Goal: Task Accomplishment & Management: Use online tool/utility

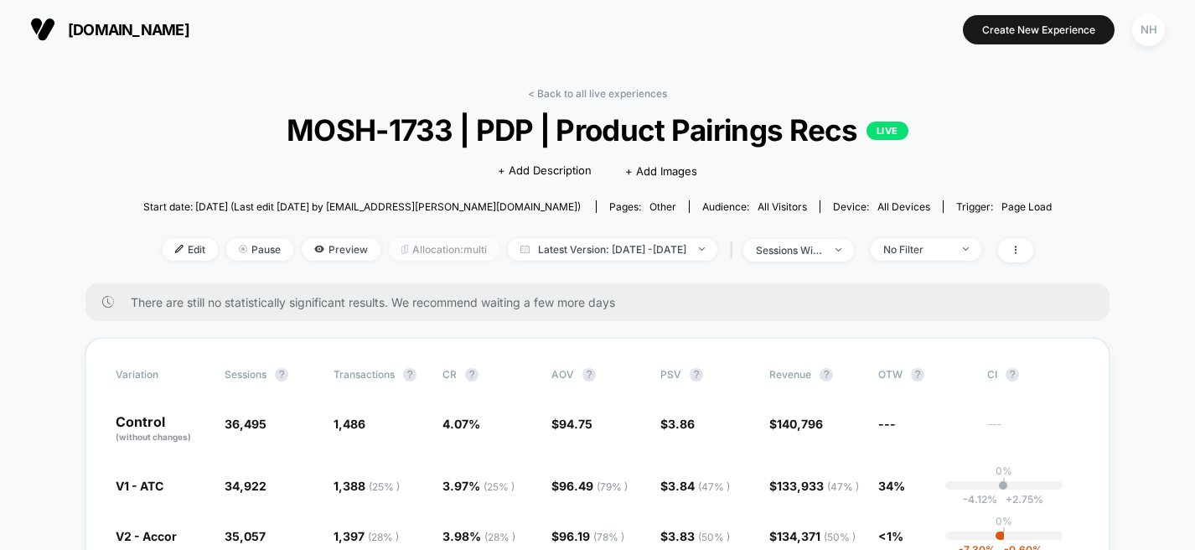
scroll to position [71, 0]
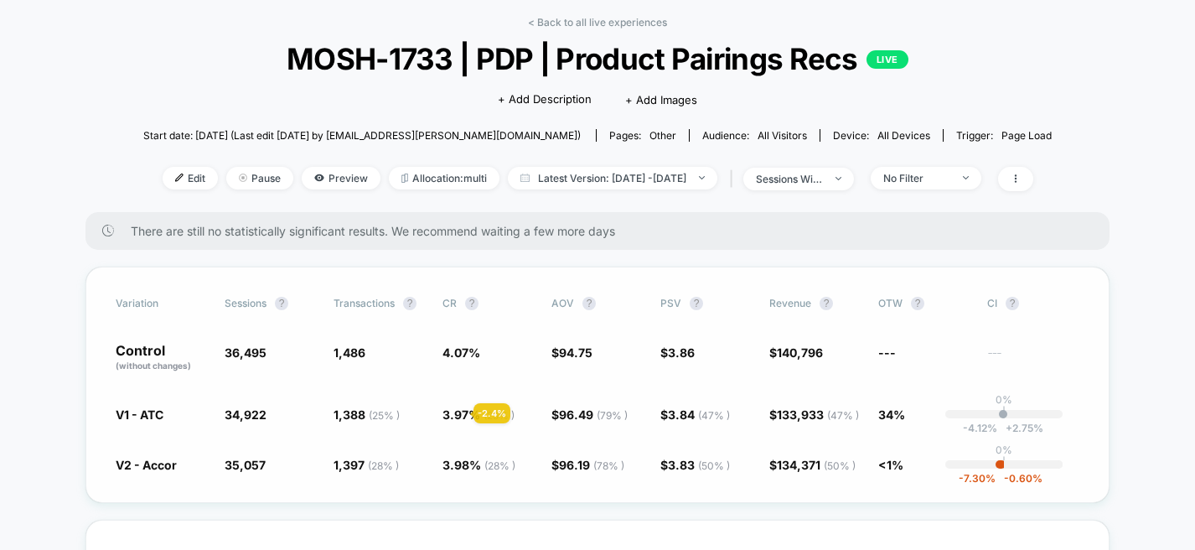
click at [453, 413] on span "3.97 % ( 25 % )" at bounding box center [478, 414] width 72 height 14
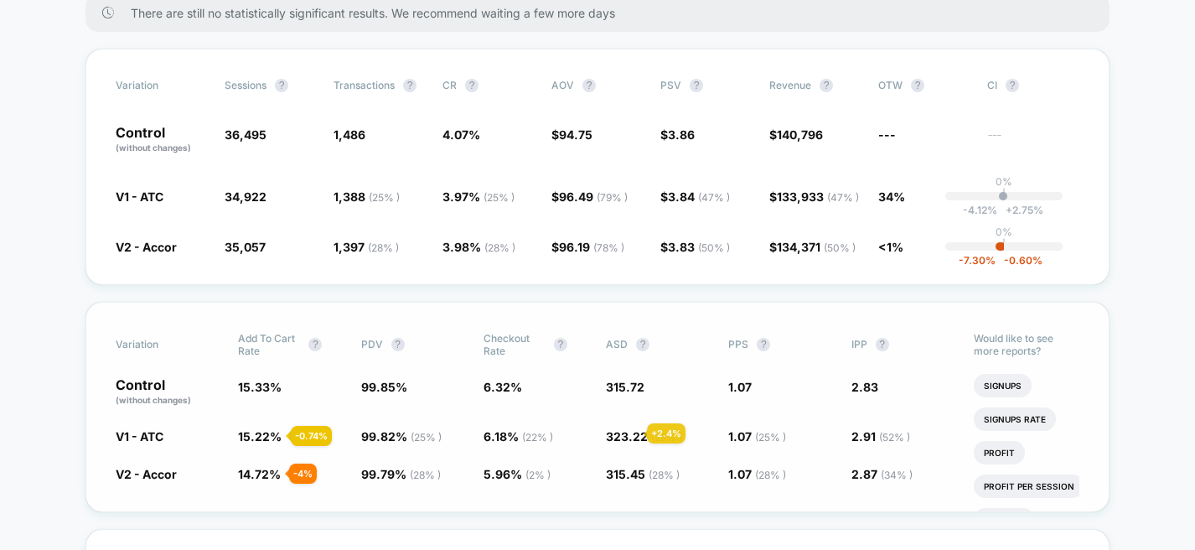
scroll to position [0, 0]
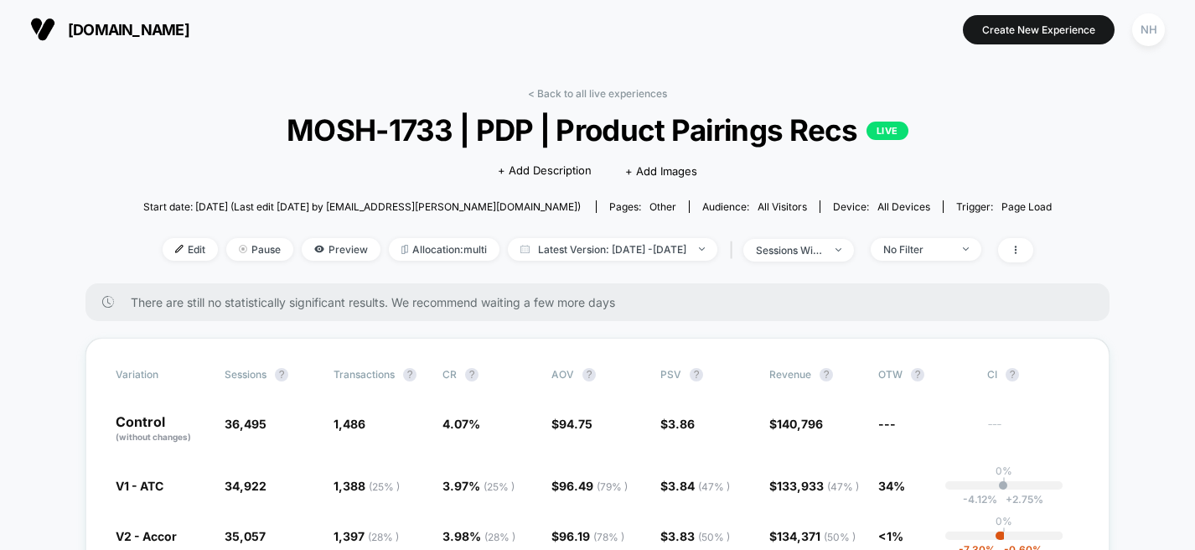
click at [918, 234] on div "< Back to all live experiences MOSH-1733 | PDP | Product Pairings Recs LIVE Cli…" at bounding box center [597, 185] width 908 height 196
click at [926, 245] on div "No Filter" at bounding box center [916, 249] width 67 height 13
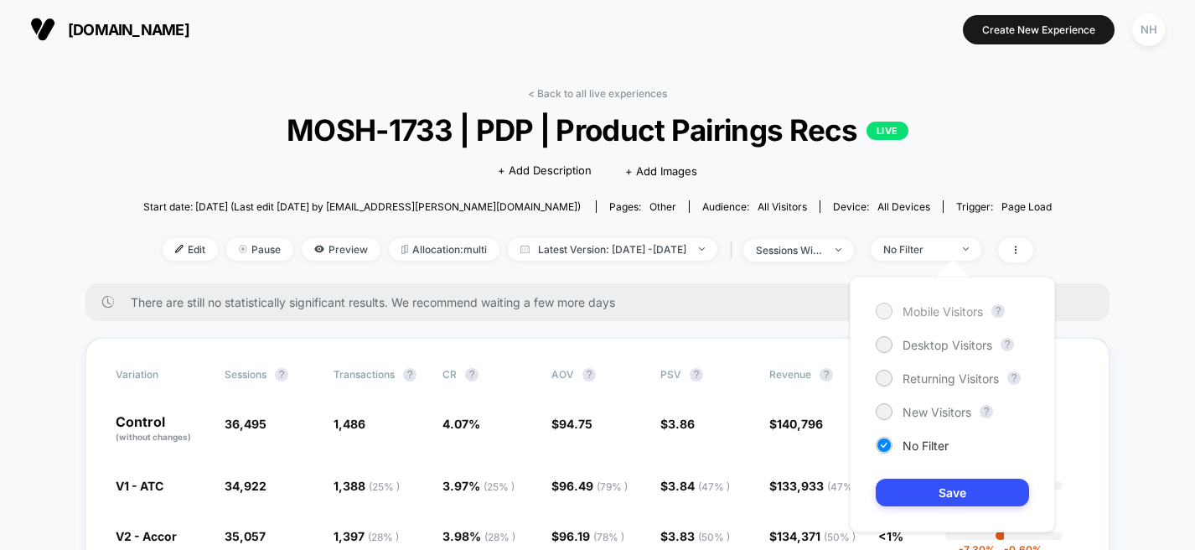
click at [927, 304] on span "Mobile Visitors" at bounding box center [942, 311] width 80 height 14
click at [956, 502] on button "Save" at bounding box center [952, 492] width 153 height 28
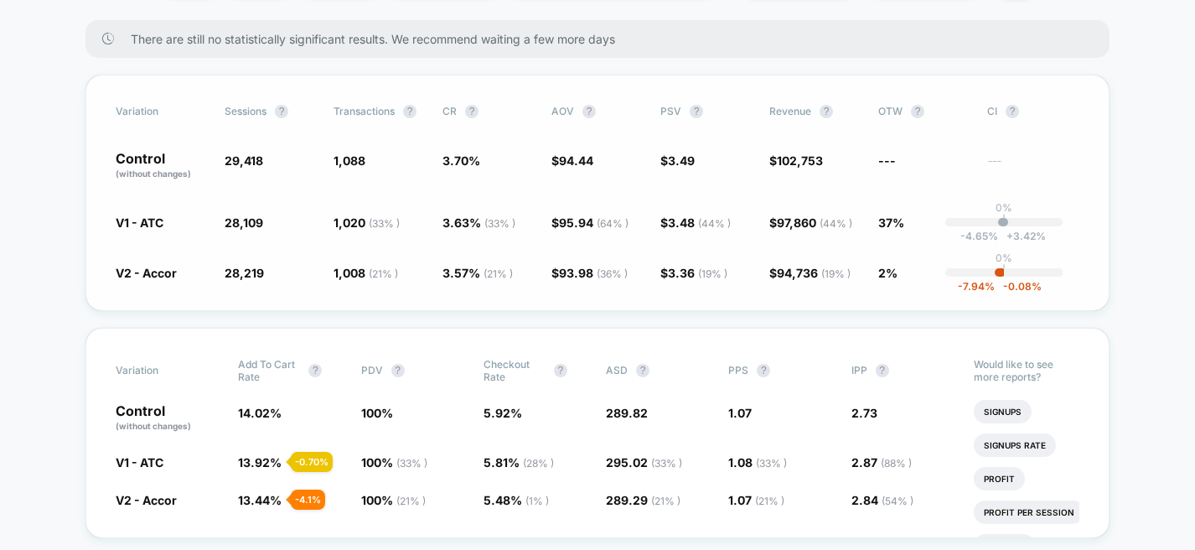
scroll to position [161, 0]
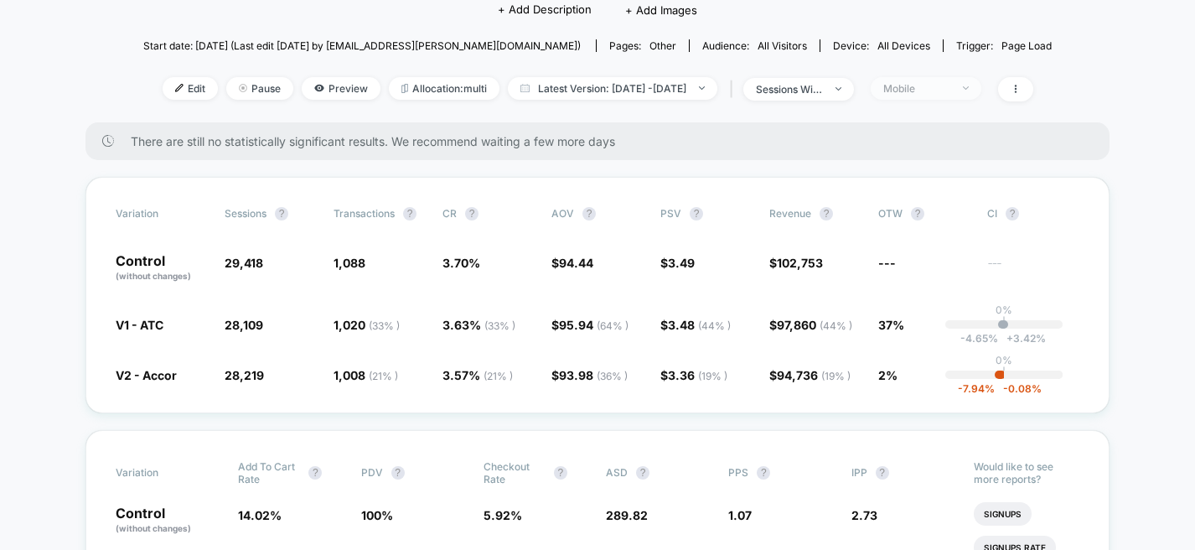
click at [950, 89] on div "Mobile" at bounding box center [916, 88] width 67 height 13
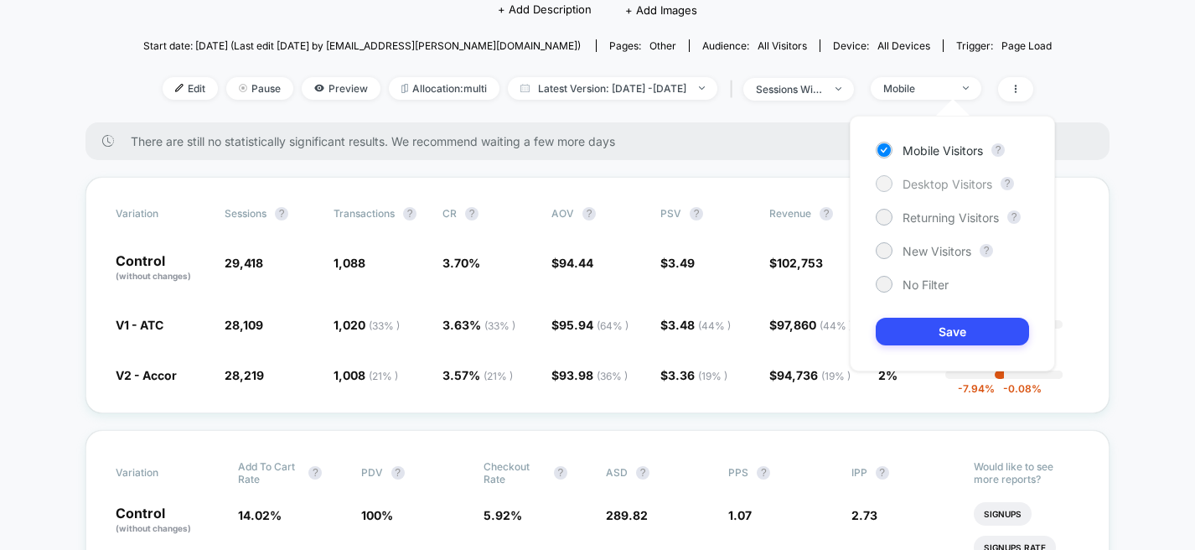
click at [933, 191] on div "Desktop Visitors" at bounding box center [934, 183] width 116 height 17
click at [932, 321] on button "Save" at bounding box center [952, 332] width 153 height 28
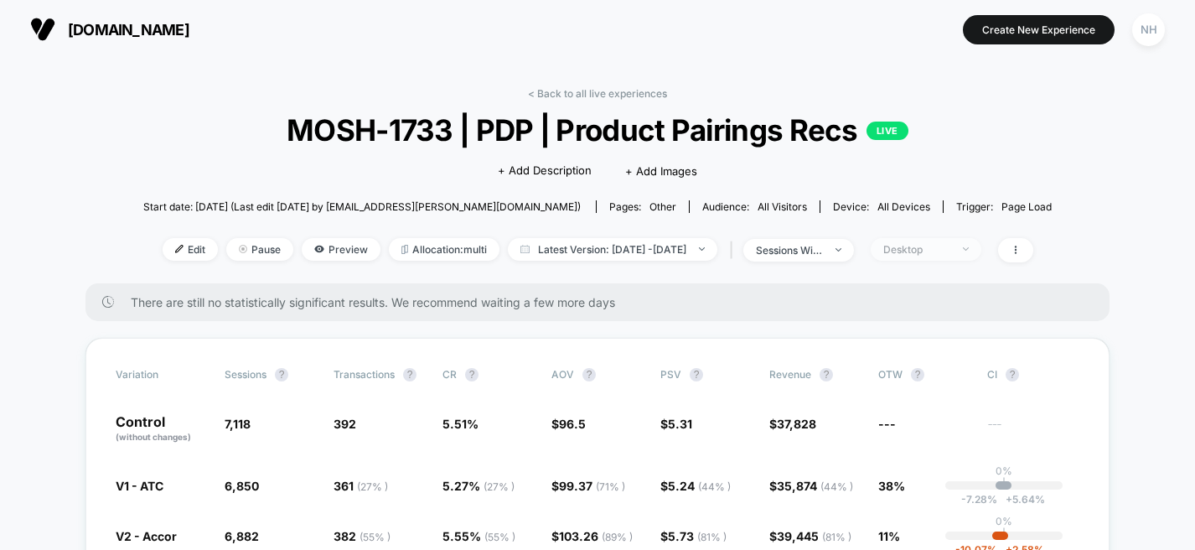
click at [953, 255] on span "Desktop" at bounding box center [926, 249] width 111 height 23
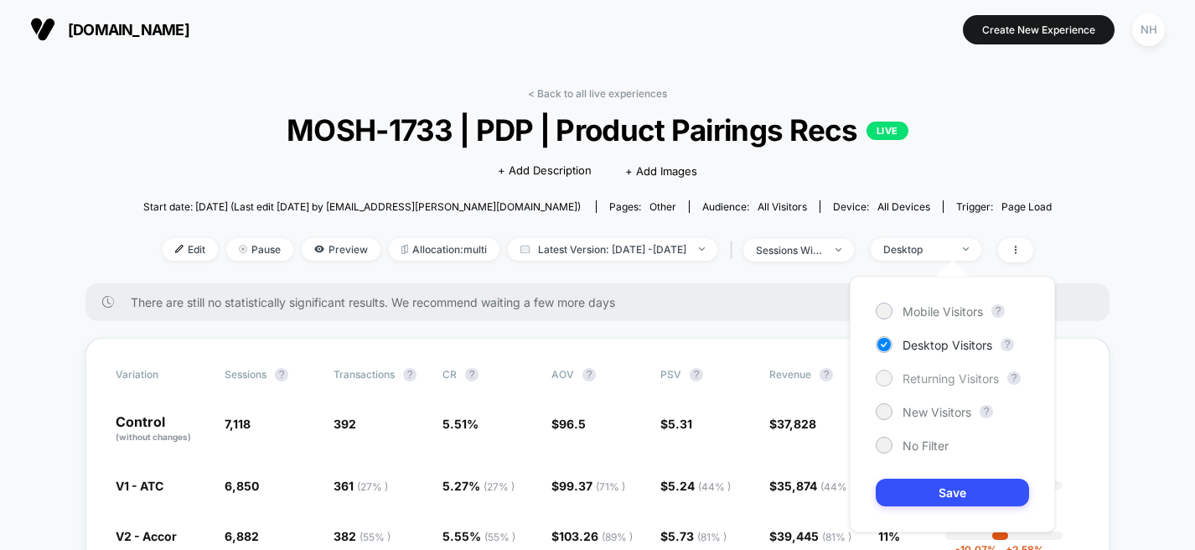
click at [926, 385] on div "Returning Visitors" at bounding box center [937, 378] width 123 height 17
click at [928, 493] on button "Save" at bounding box center [952, 492] width 153 height 28
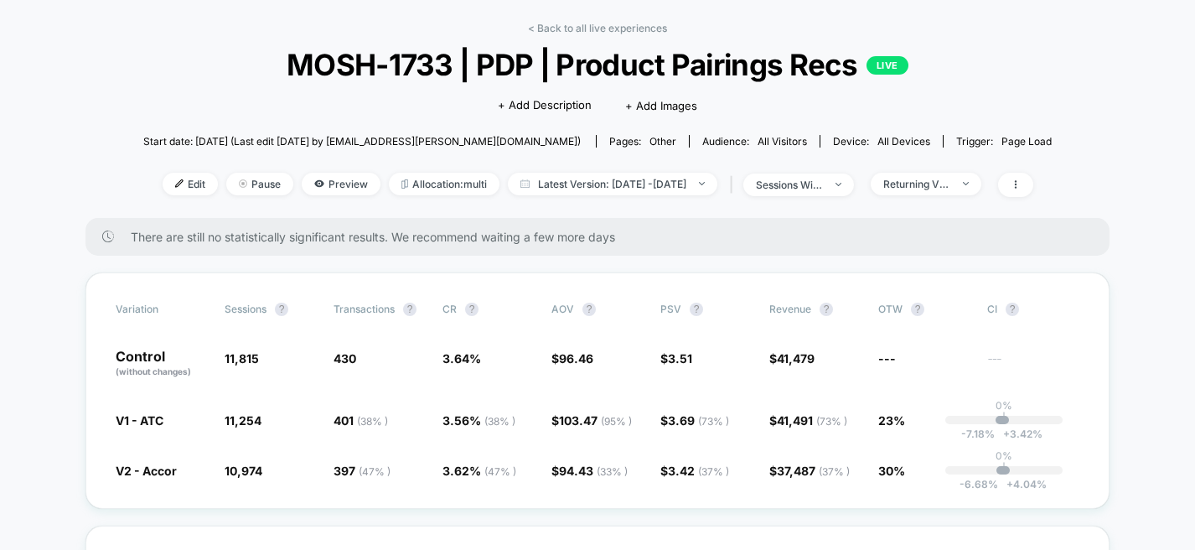
scroll to position [95, 0]
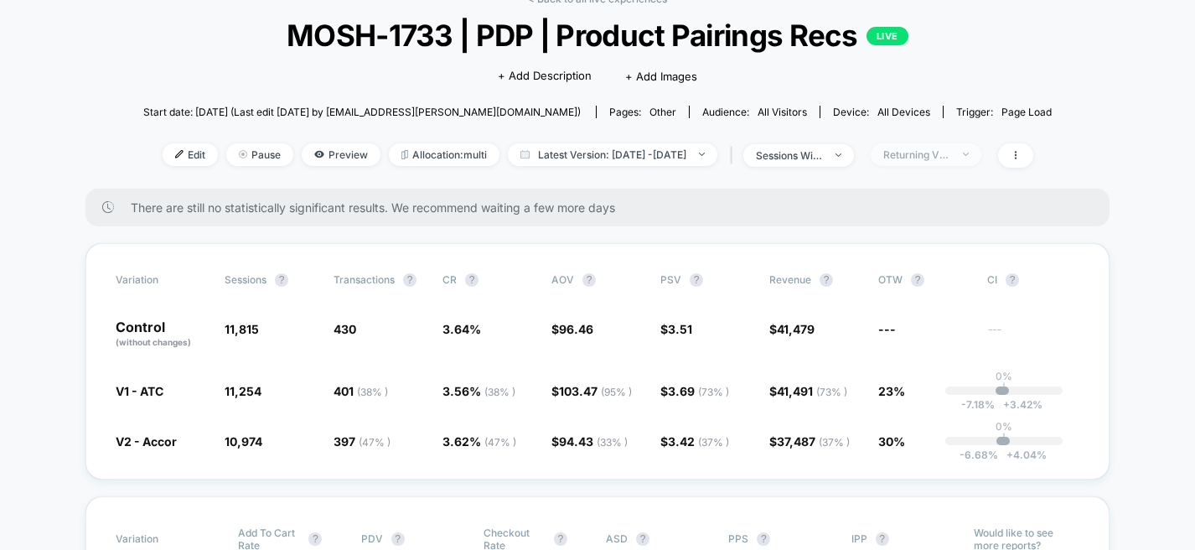
click at [981, 144] on span "Returning Visitors" at bounding box center [926, 154] width 111 height 23
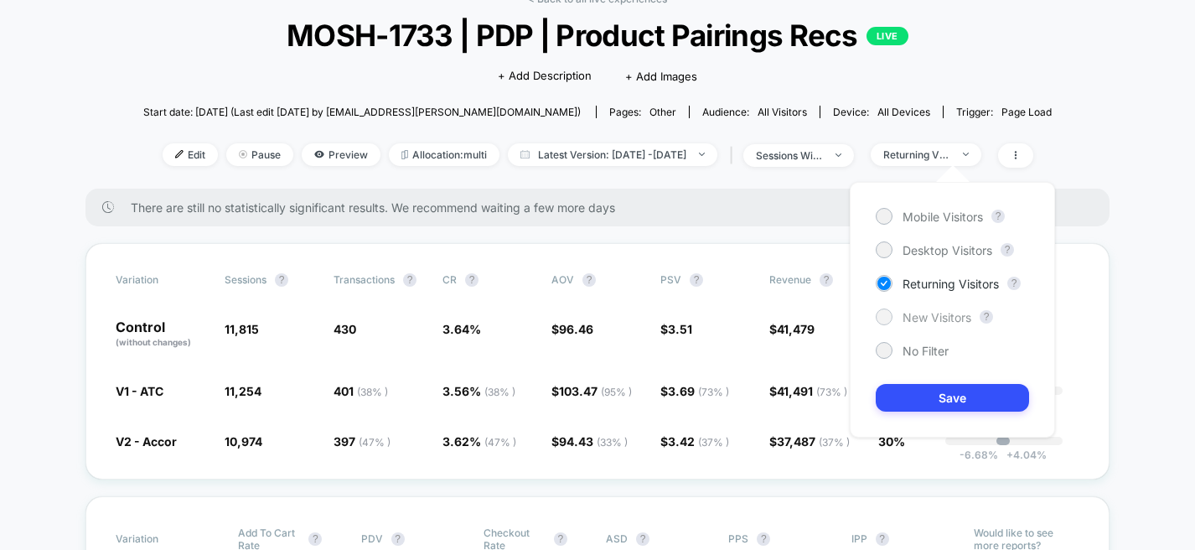
click at [914, 310] on span "New Visitors" at bounding box center [936, 317] width 69 height 14
click at [925, 384] on button "Save" at bounding box center [952, 398] width 153 height 28
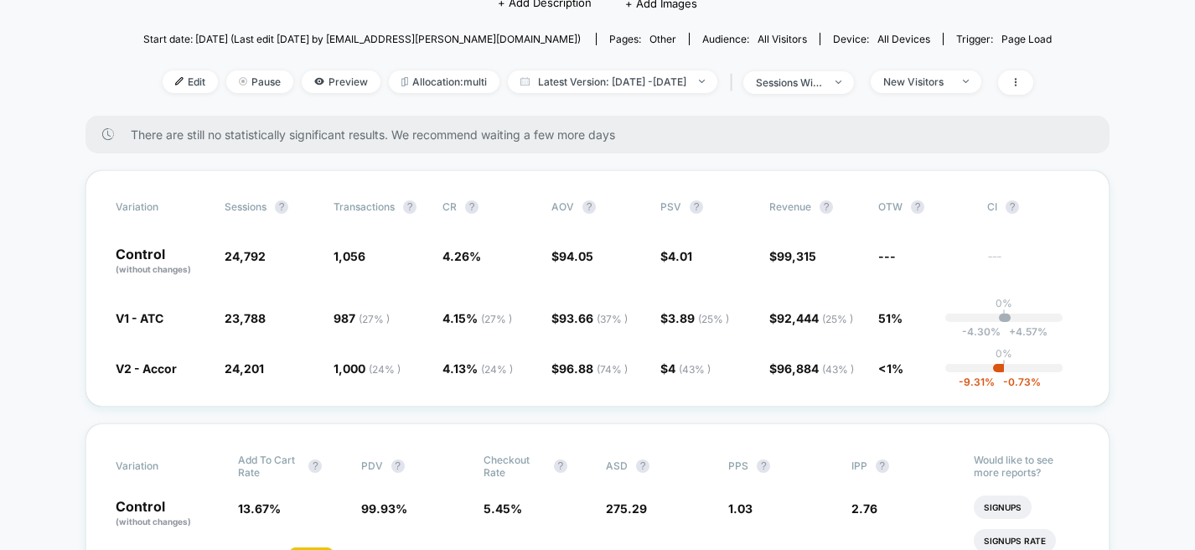
scroll to position [171, 0]
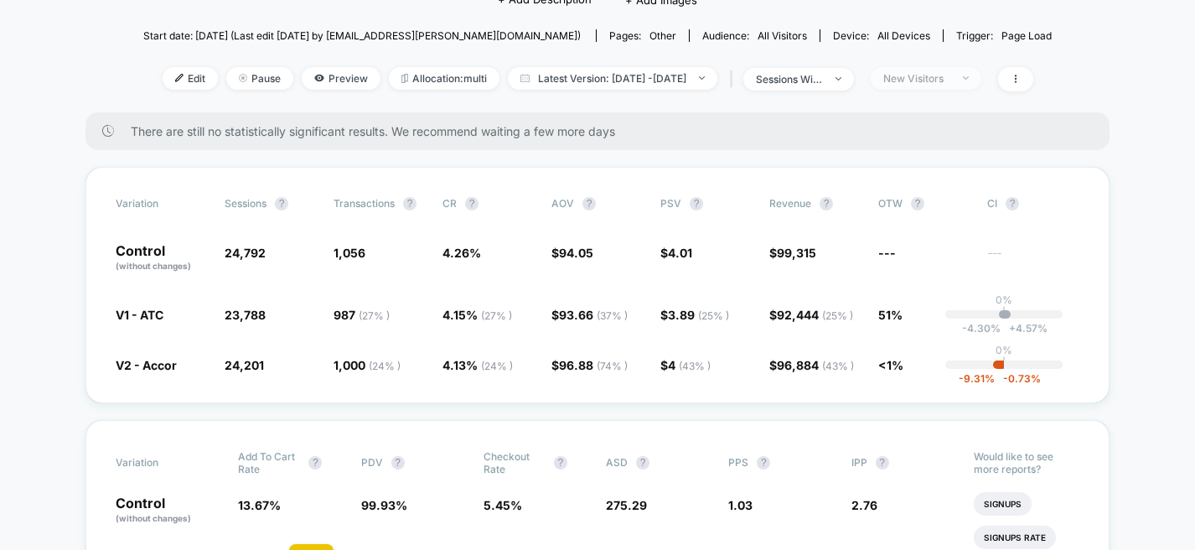
click at [950, 82] on div "New Visitors" at bounding box center [916, 78] width 67 height 13
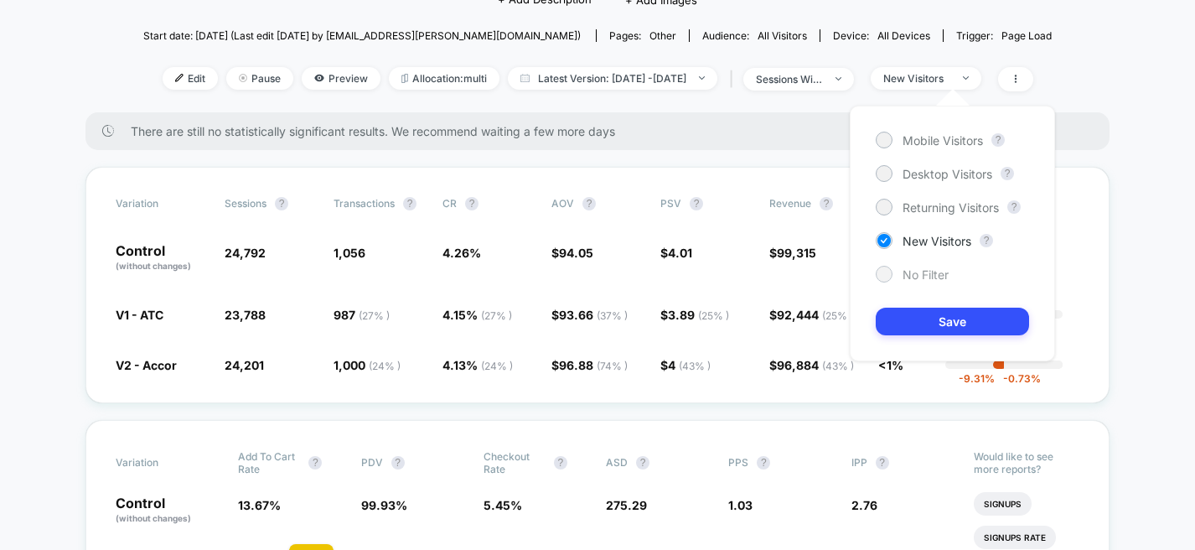
click at [920, 268] on span "No Filter" at bounding box center [925, 274] width 46 height 14
click at [919, 331] on button "Save" at bounding box center [952, 322] width 153 height 28
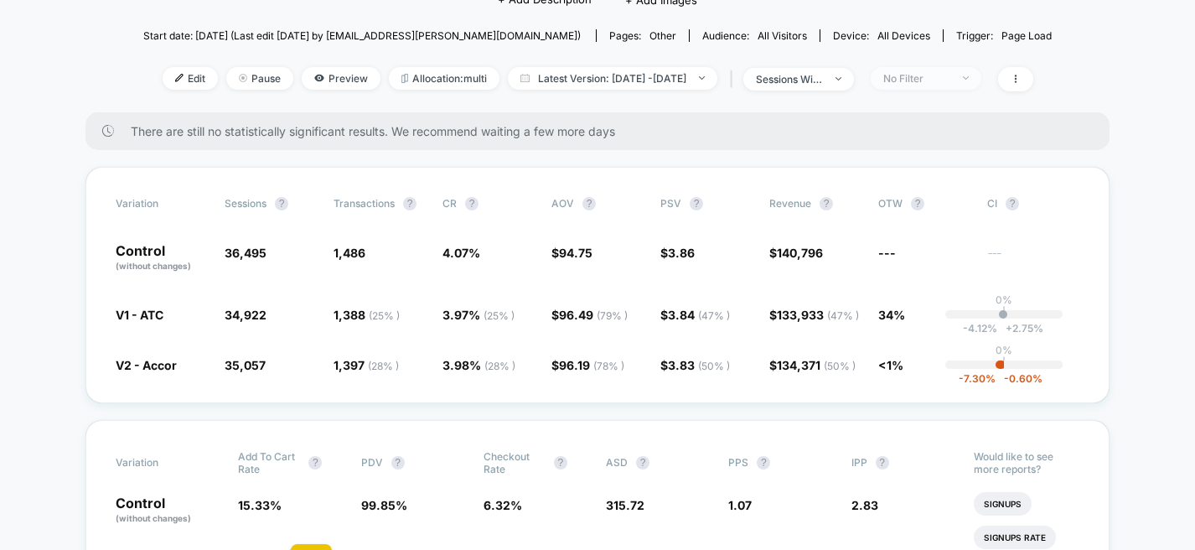
click at [973, 85] on span "No Filter" at bounding box center [926, 78] width 111 height 23
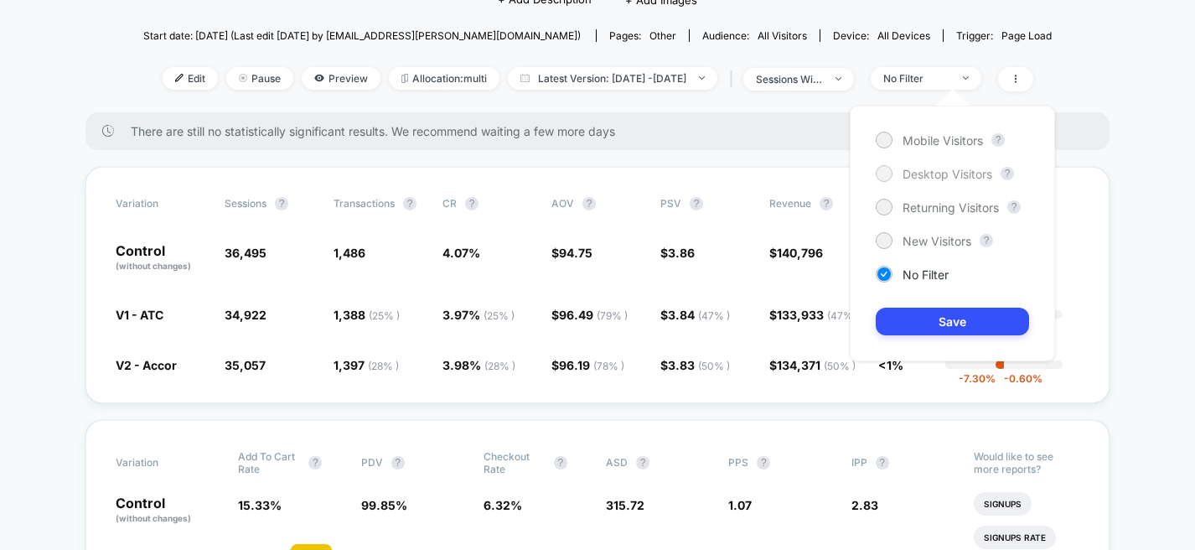
click at [939, 172] on span "Desktop Visitors" at bounding box center [947, 174] width 90 height 14
click at [918, 332] on button "Save" at bounding box center [952, 322] width 153 height 28
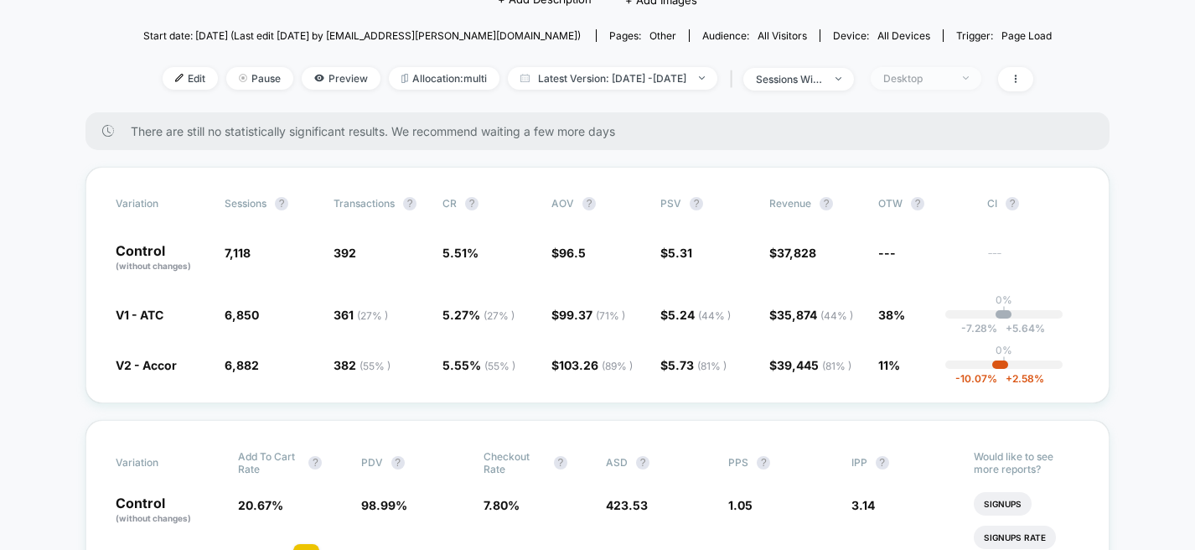
click at [950, 75] on div "Desktop" at bounding box center [916, 78] width 67 height 13
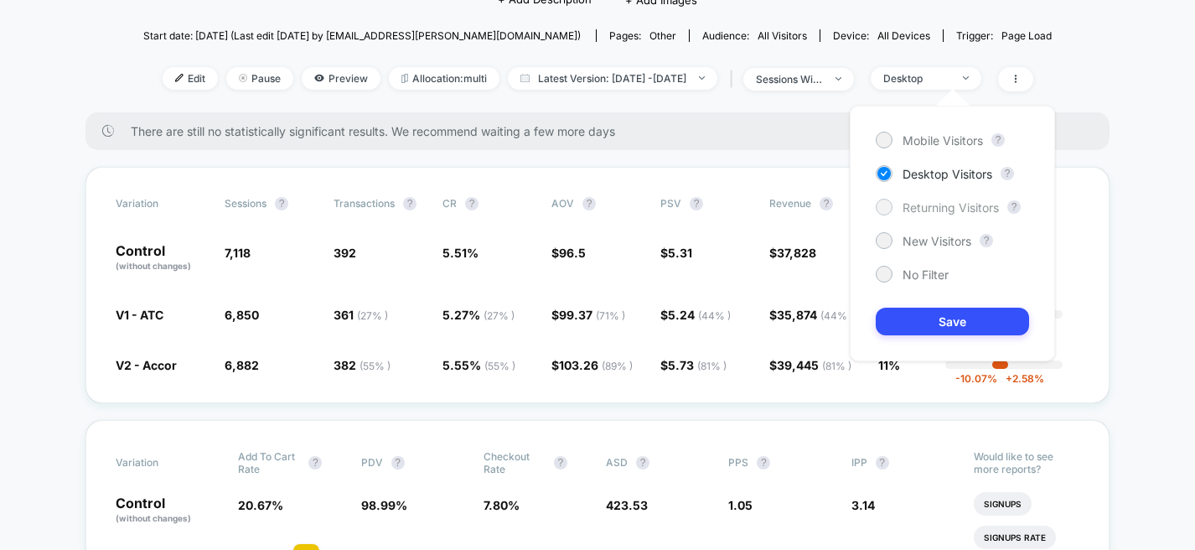
click at [937, 213] on span "Returning Visitors" at bounding box center [950, 207] width 96 height 14
click at [945, 322] on button "Save" at bounding box center [952, 322] width 153 height 28
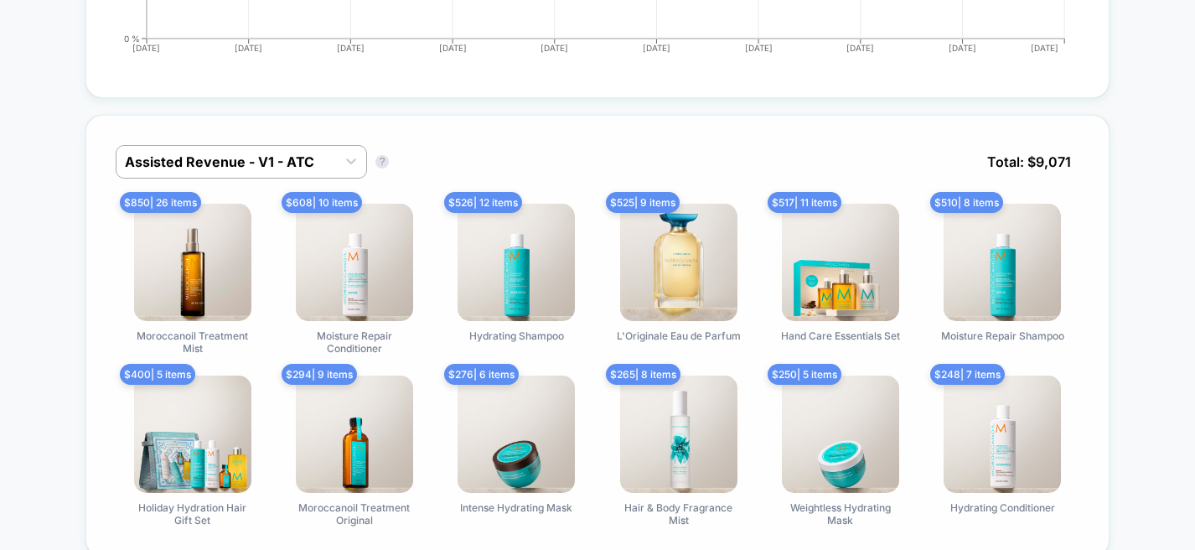
scroll to position [1126, 0]
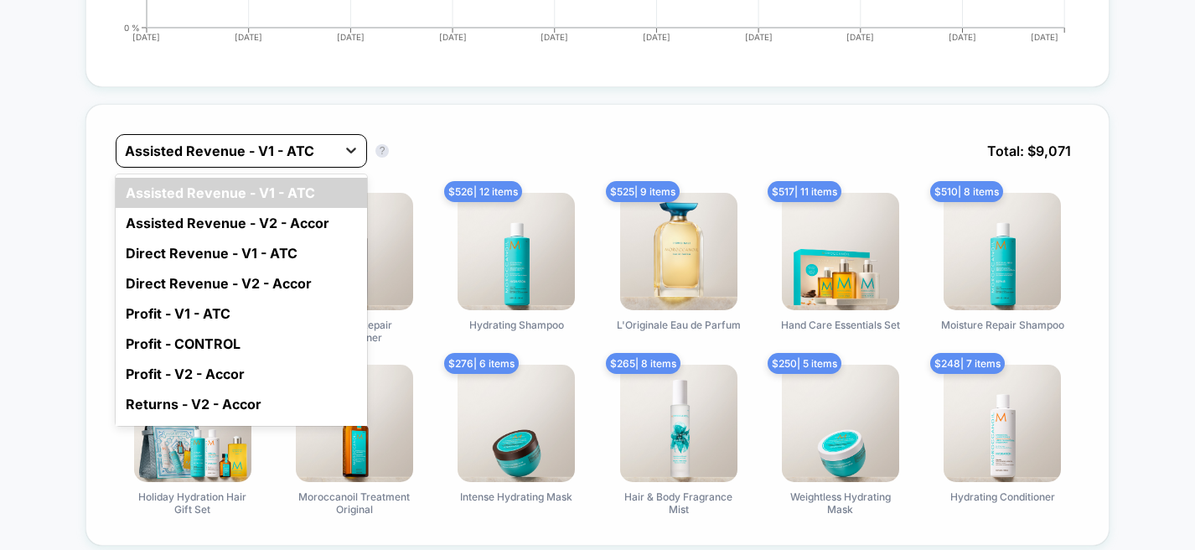
click at [347, 155] on div at bounding box center [351, 150] width 30 height 30
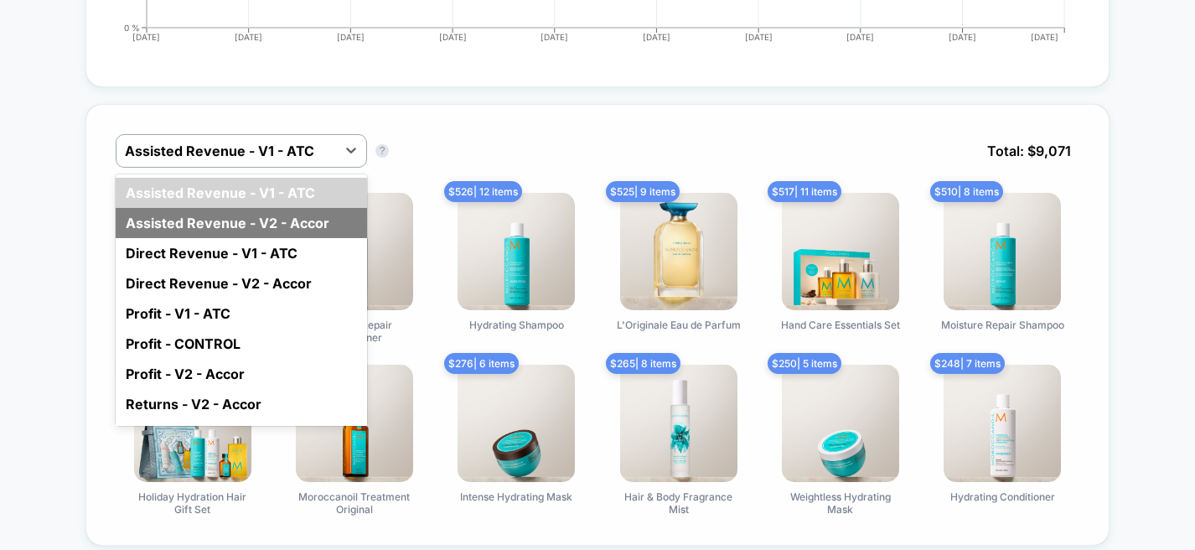
click at [305, 227] on div "Assisted Revenue - V2 - Accor" at bounding box center [241, 223] width 251 height 30
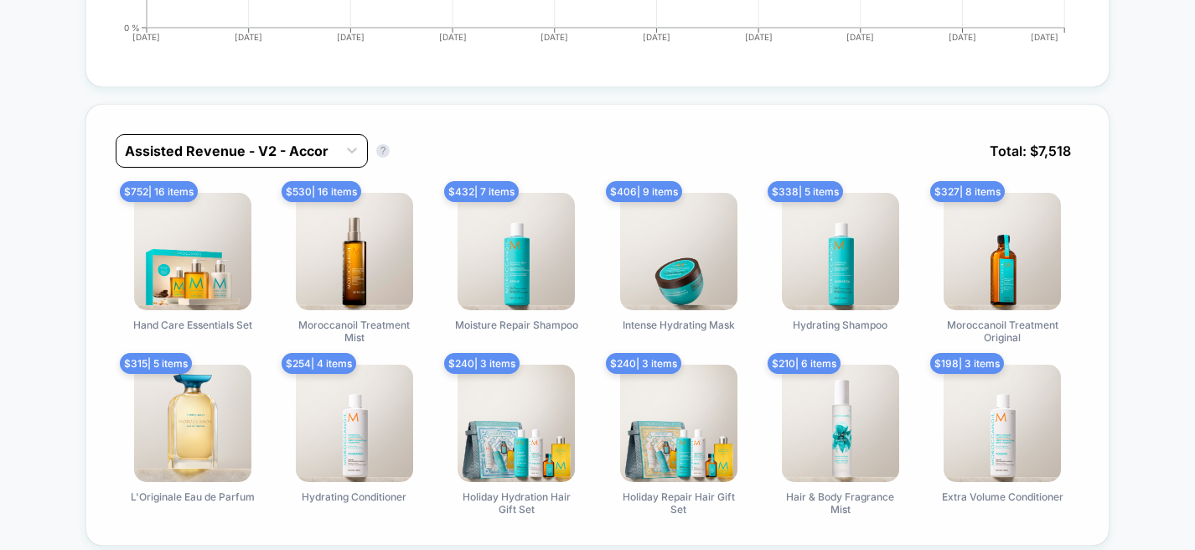
click at [287, 157] on div "Assisted Revenue - V2 - Accor" at bounding box center [226, 150] width 220 height 27
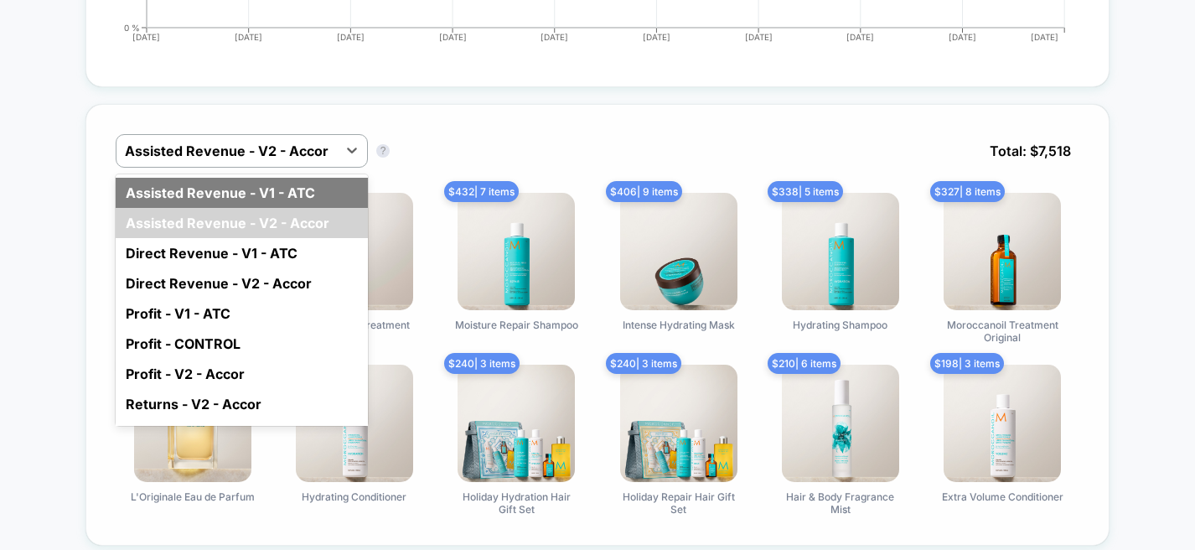
click at [287, 198] on div "Assisted Revenue - V1 - ATC" at bounding box center [242, 193] width 252 height 30
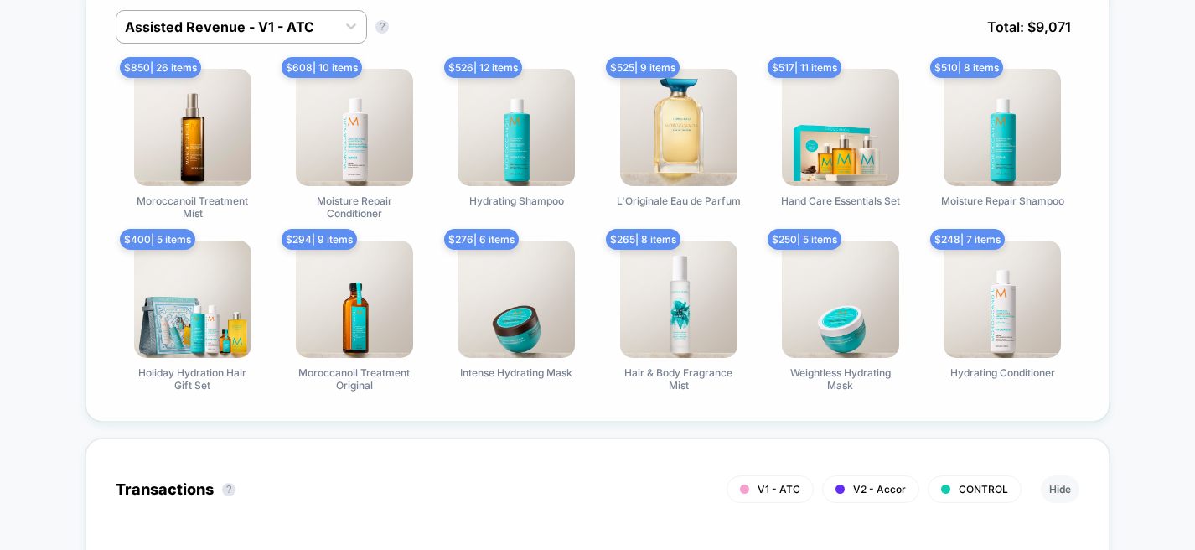
scroll to position [1184, 0]
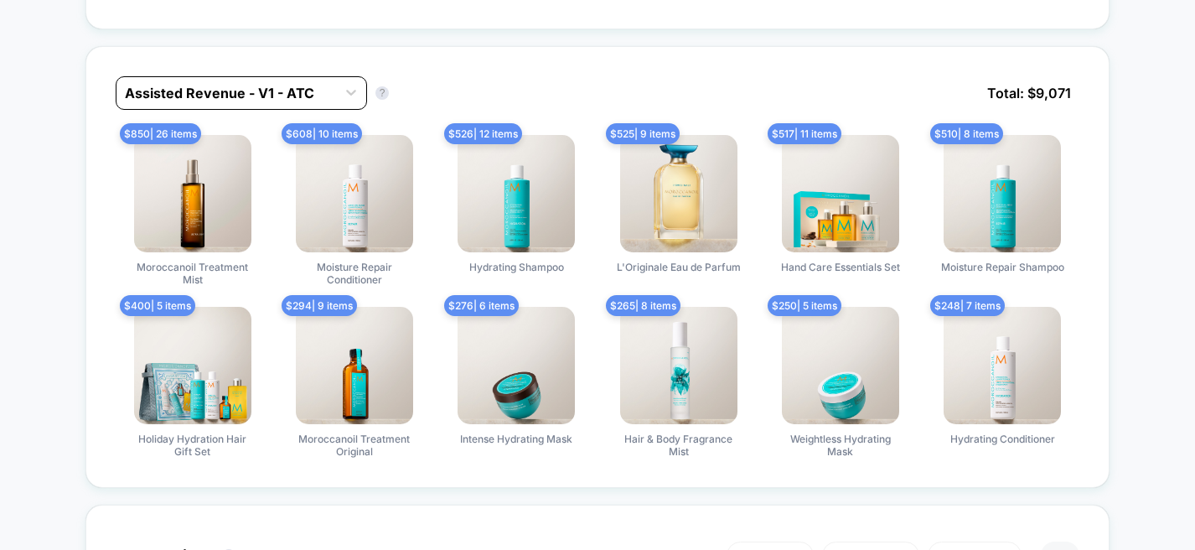
click at [333, 95] on div "Assisted Revenue - V1 - ATC" at bounding box center [226, 93] width 220 height 27
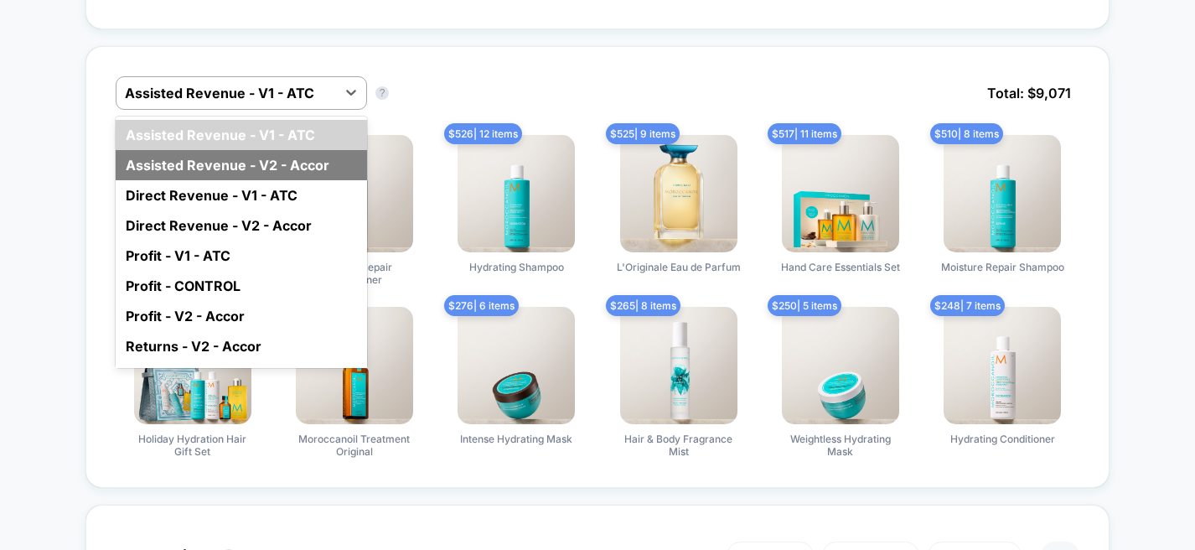
click at [300, 163] on div "Assisted Revenue - V2 - Accor" at bounding box center [241, 165] width 251 height 30
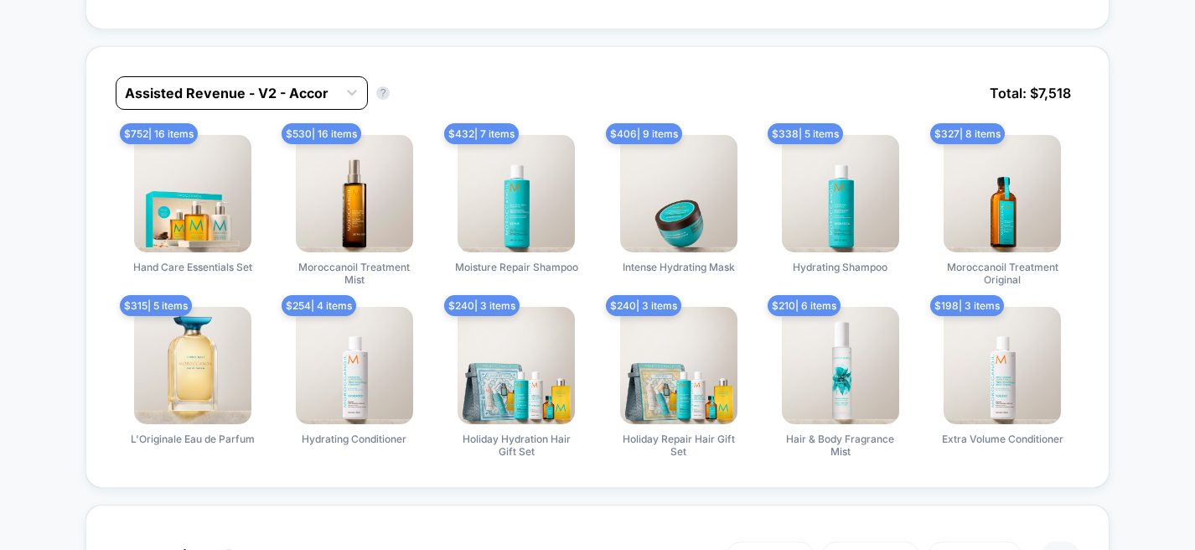
click at [326, 92] on div at bounding box center [227, 93] width 204 height 20
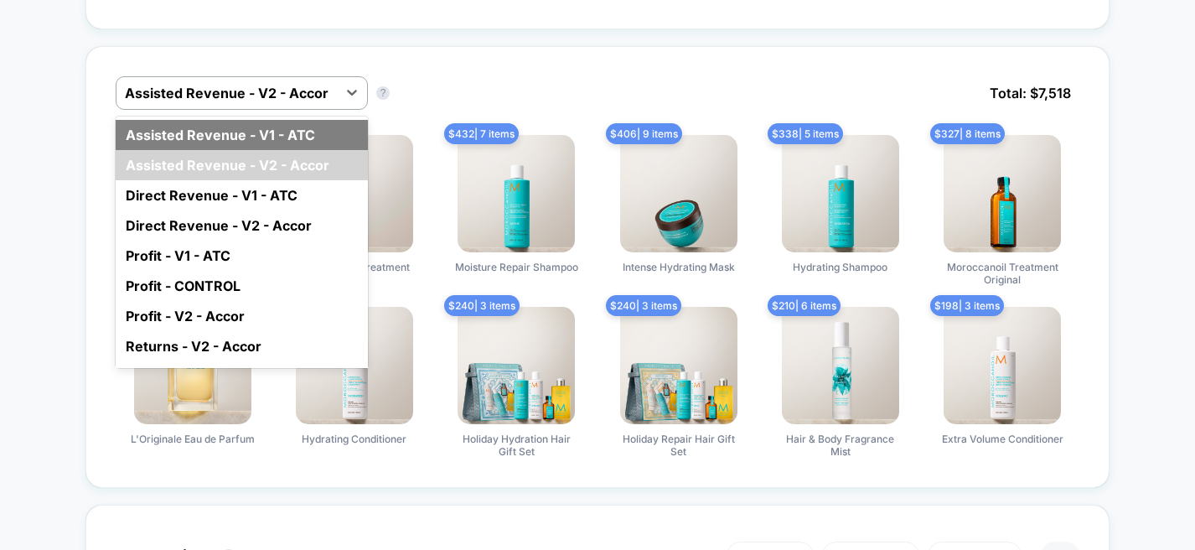
click at [309, 120] on div "Assisted Revenue - V1 - ATC" at bounding box center [242, 135] width 252 height 30
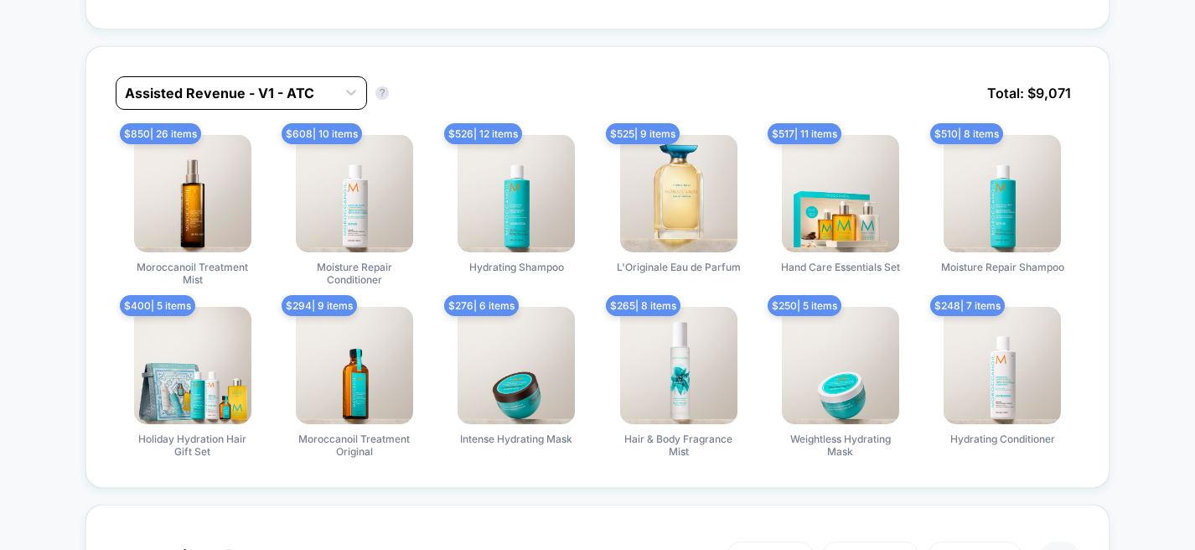
click at [321, 91] on div at bounding box center [226, 93] width 203 height 20
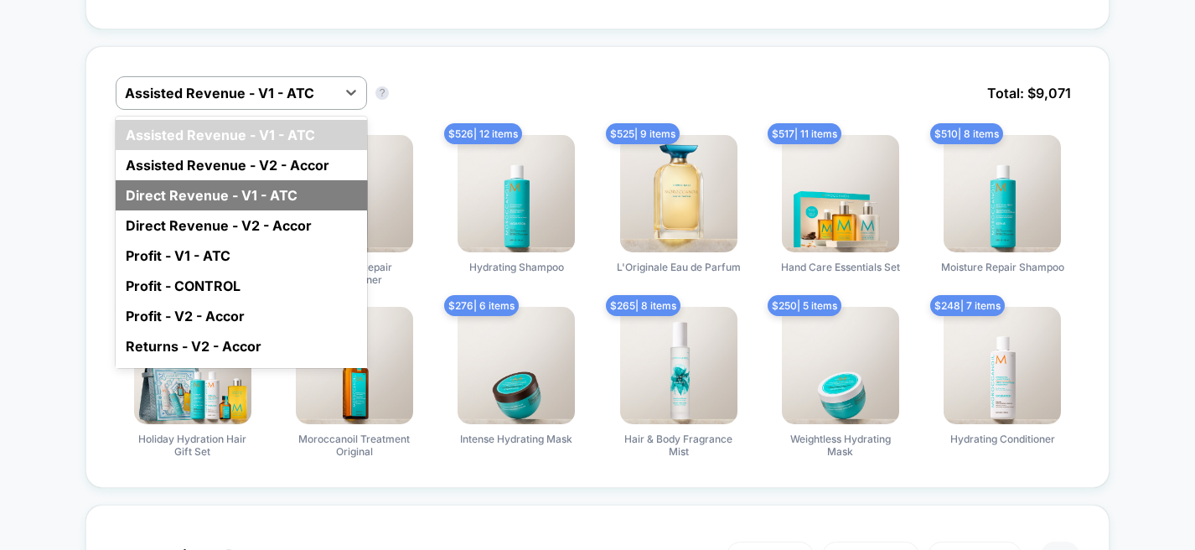
click at [277, 190] on div "Direct Revenue - V1 - ATC" at bounding box center [241, 195] width 251 height 30
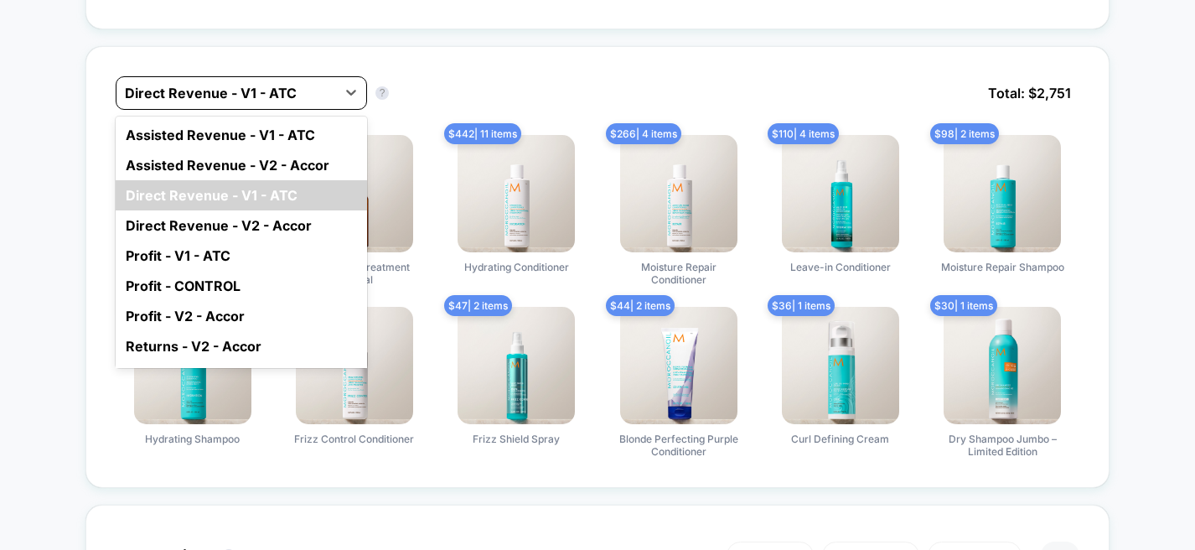
click at [304, 97] on div at bounding box center [226, 93] width 203 height 20
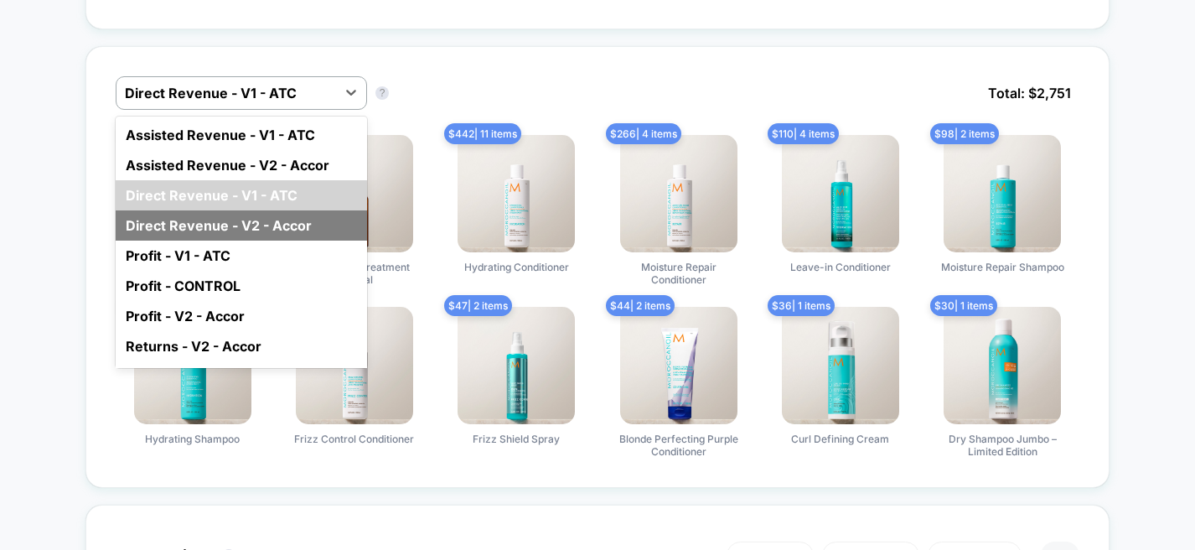
click at [282, 216] on div "Direct Revenue - V2 - Accor" at bounding box center [241, 225] width 251 height 30
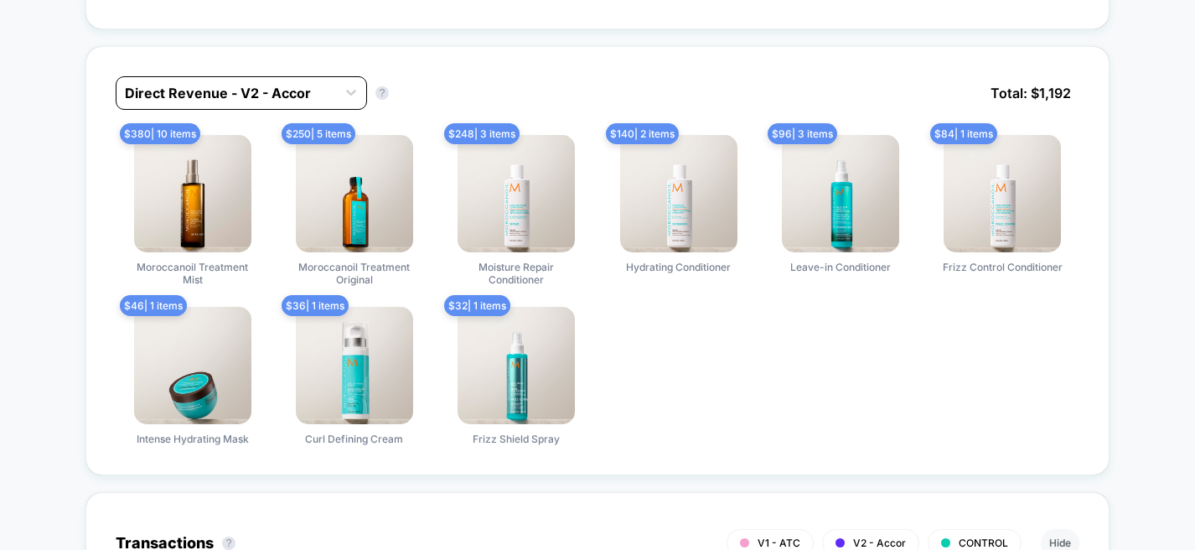
click at [305, 98] on div at bounding box center [226, 93] width 203 height 20
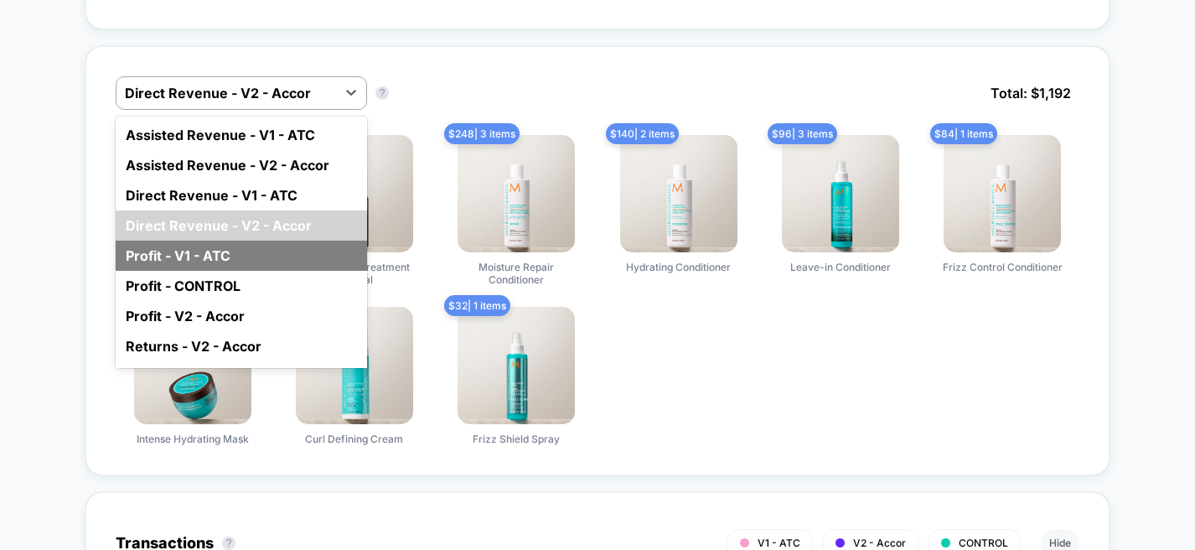
click at [264, 255] on div "Profit - V1 - ATC" at bounding box center [241, 255] width 251 height 30
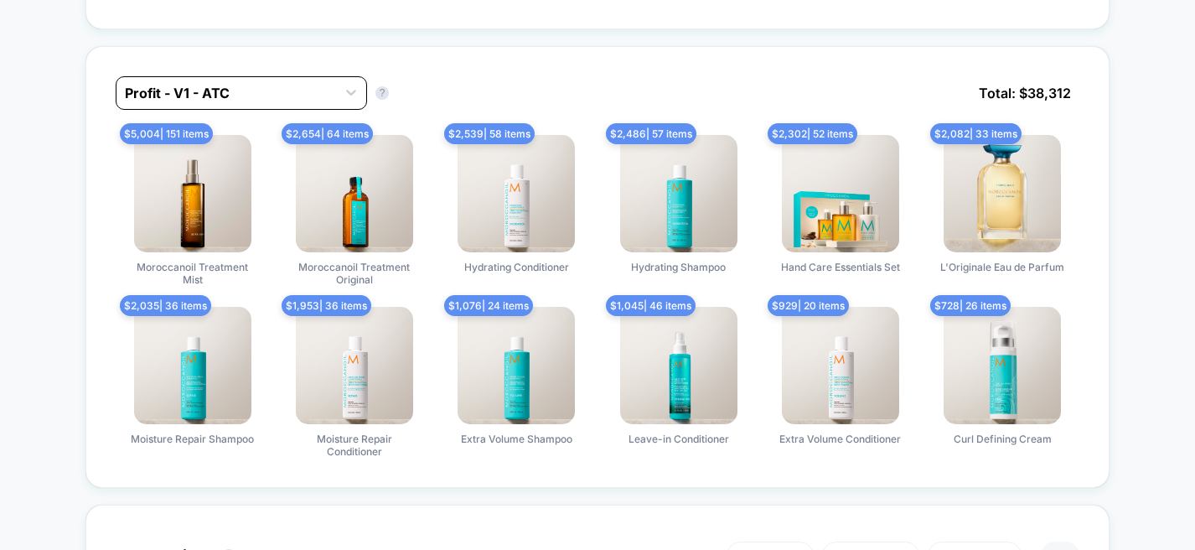
click at [308, 94] on div at bounding box center [226, 93] width 203 height 20
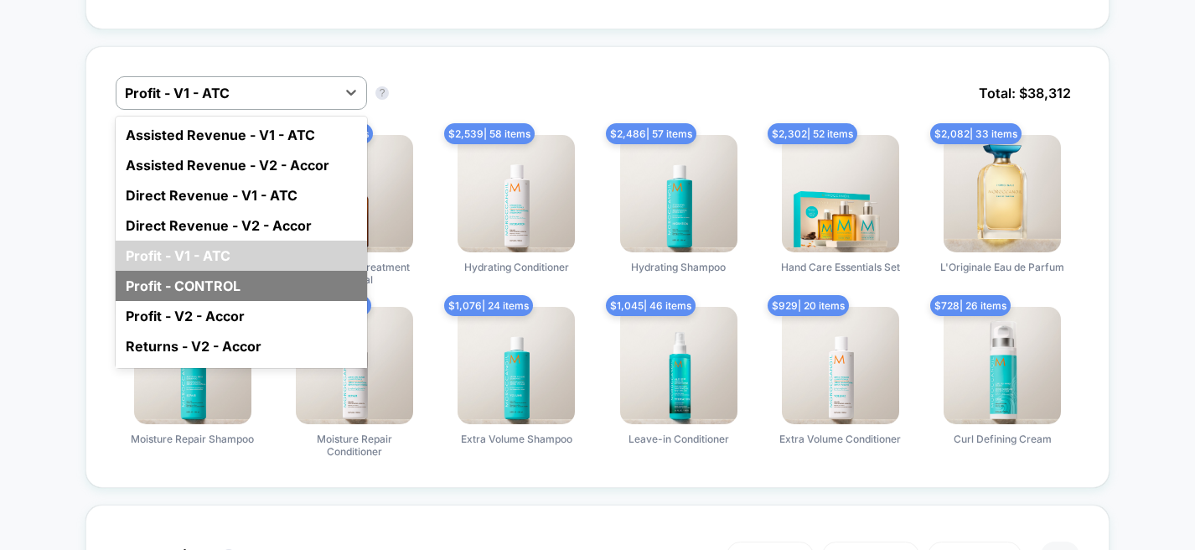
click at [256, 286] on div "Profit - CONTROL" at bounding box center [241, 286] width 251 height 30
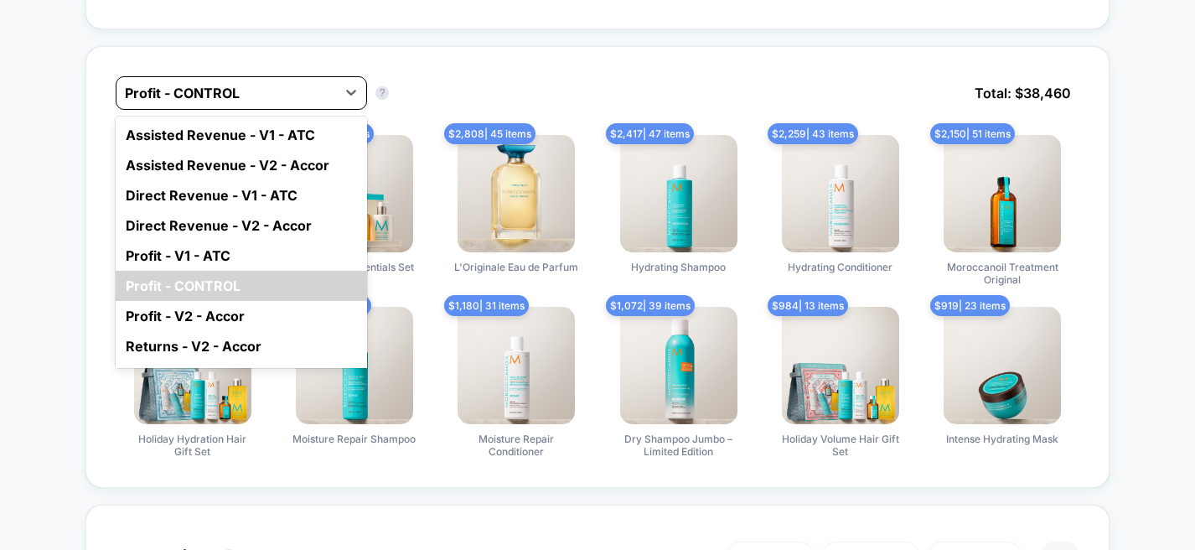
click at [308, 98] on div at bounding box center [226, 93] width 203 height 20
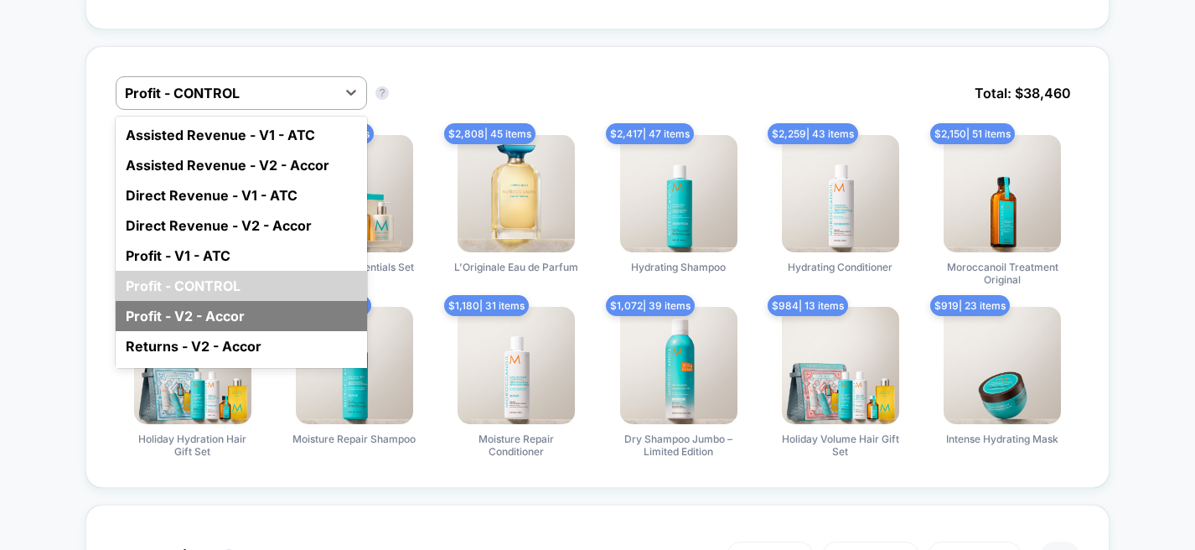
click at [246, 302] on div "Profit - V2 - Accor" at bounding box center [241, 316] width 251 height 30
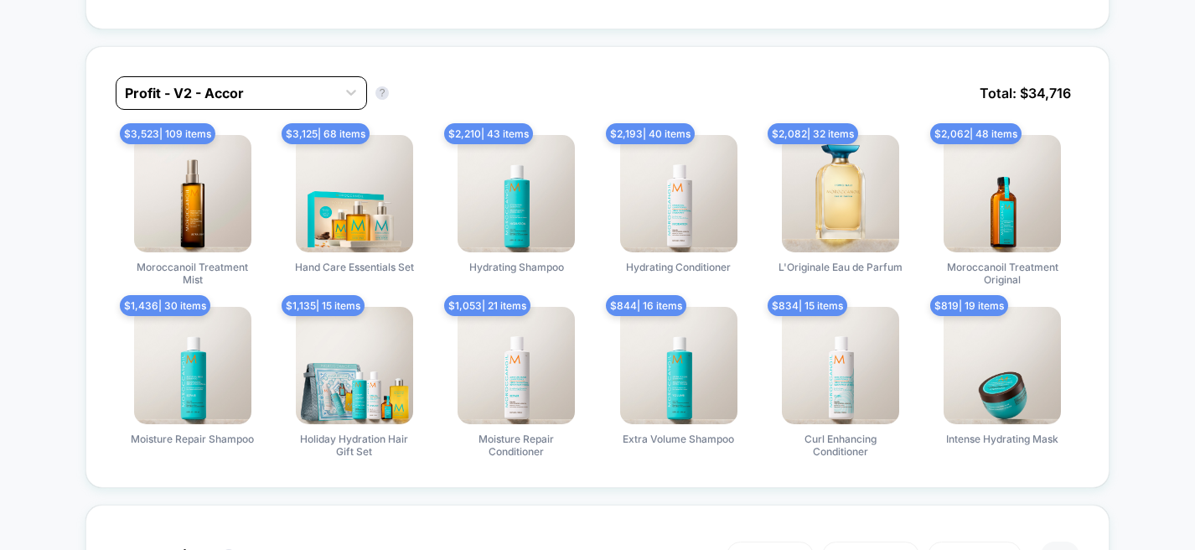
click at [319, 101] on div "Profit - V2 - Accor" at bounding box center [226, 93] width 220 height 27
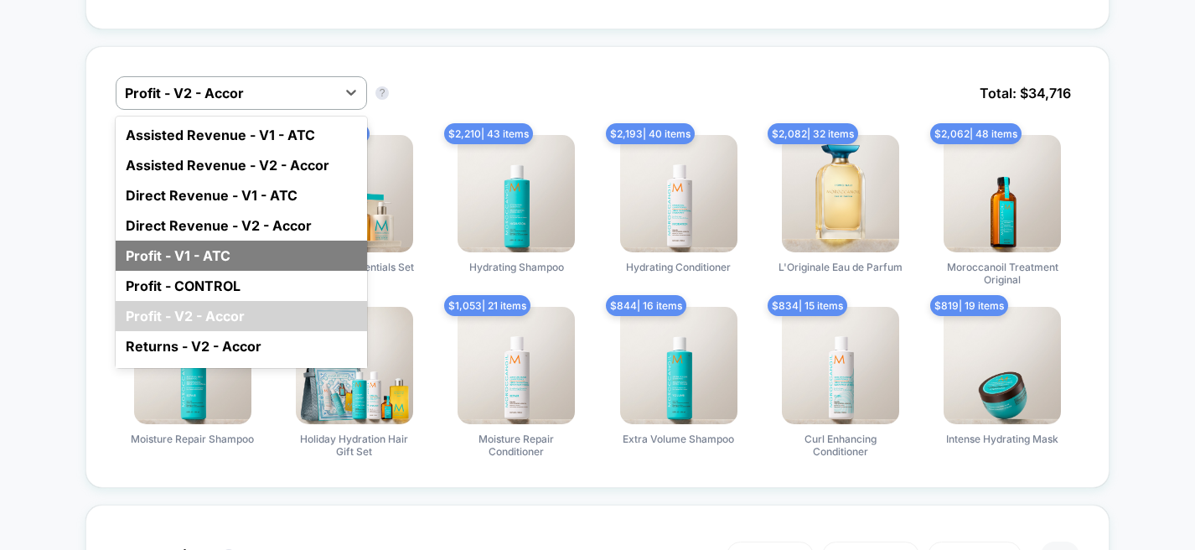
click at [270, 249] on div "Profit - V1 - ATC" at bounding box center [241, 255] width 251 height 30
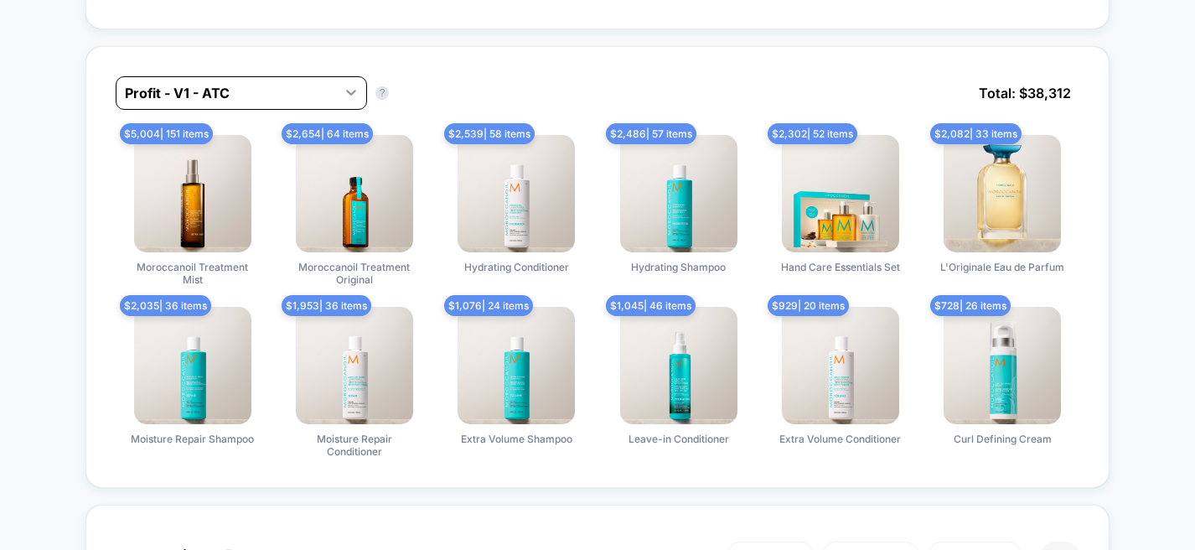
click at [338, 90] on div at bounding box center [351, 92] width 30 height 30
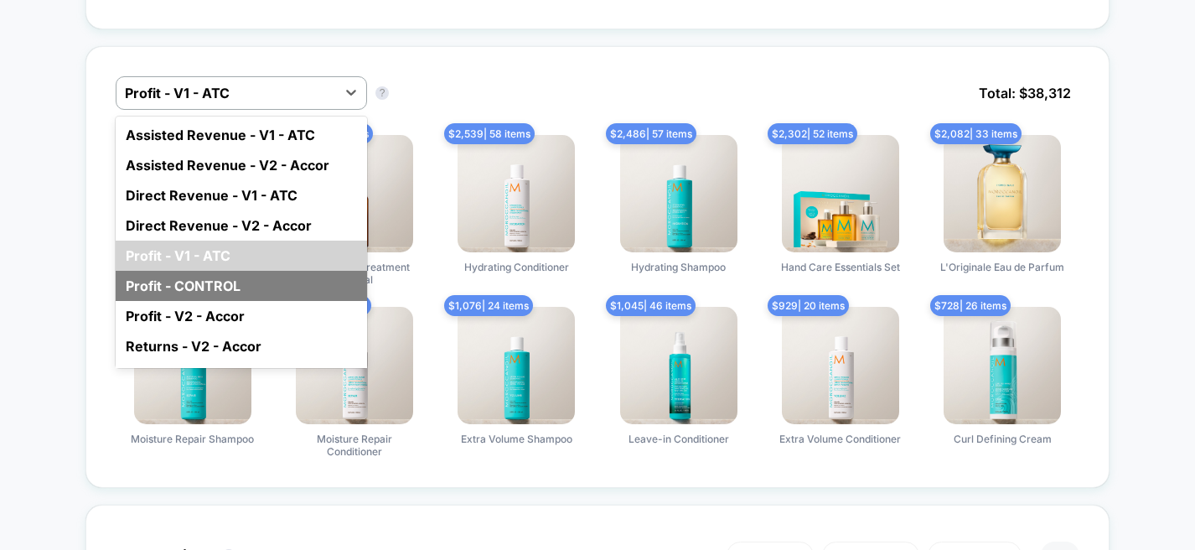
click at [256, 274] on div "Profit - CONTROL" at bounding box center [241, 286] width 251 height 30
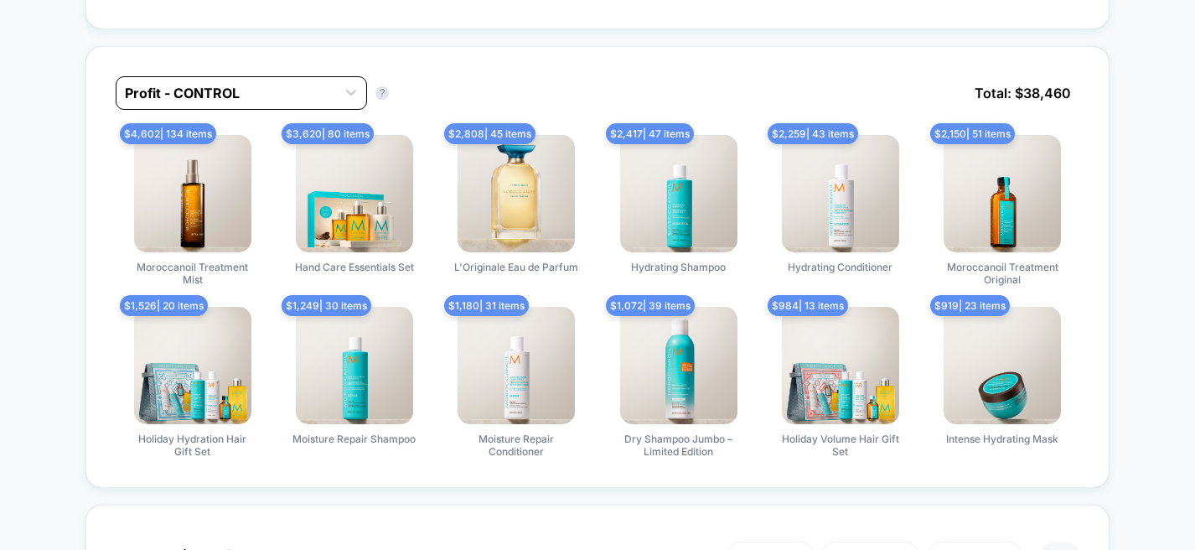
click at [327, 83] on div at bounding box center [226, 93] width 203 height 20
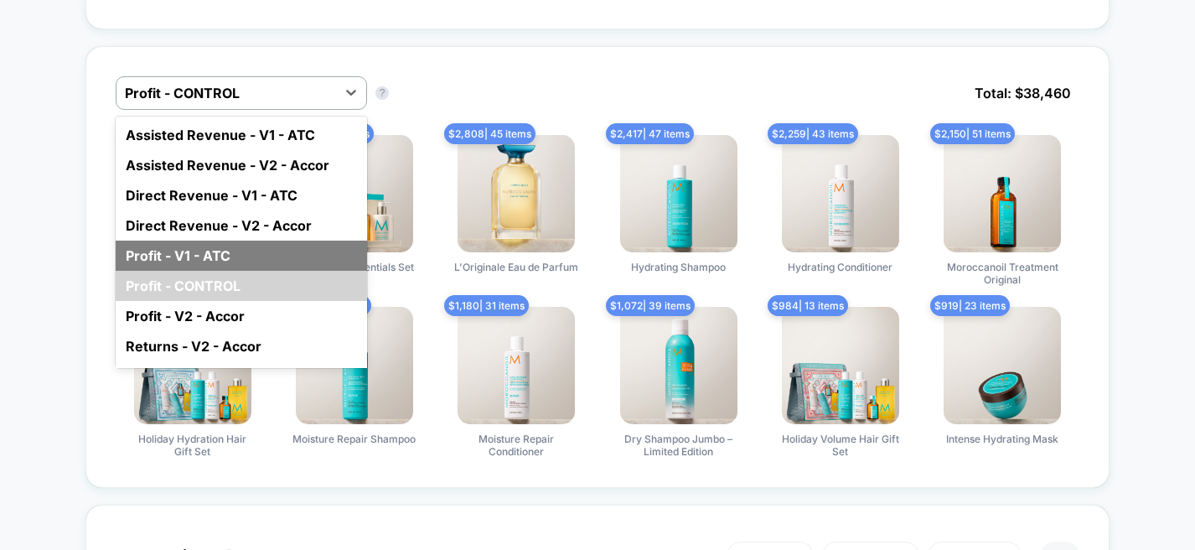
click at [245, 247] on div "Profit - V1 - ATC" at bounding box center [241, 255] width 251 height 30
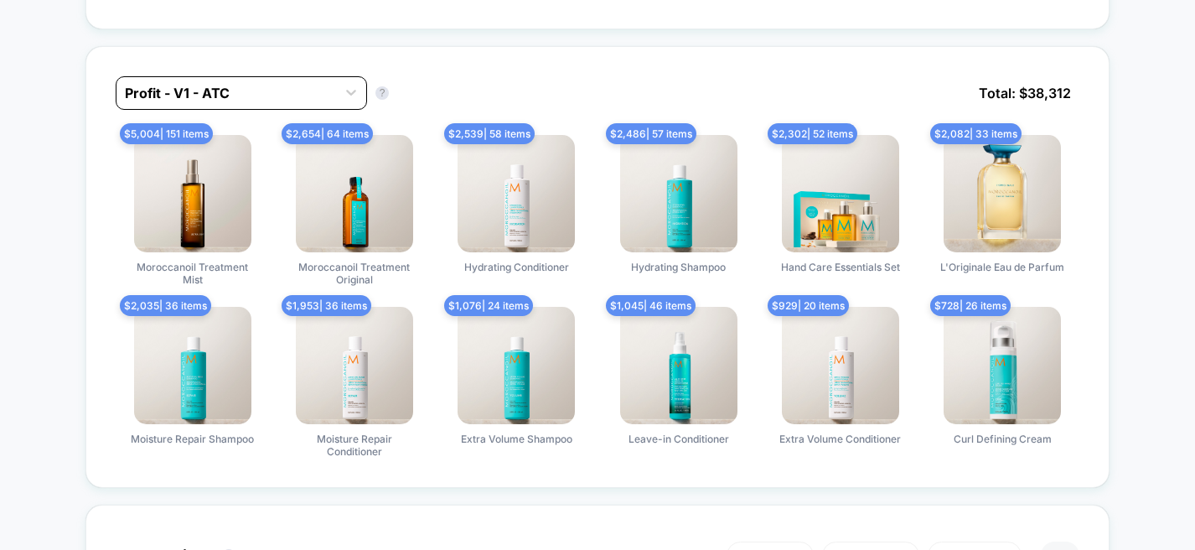
click at [315, 84] on div at bounding box center [226, 93] width 203 height 20
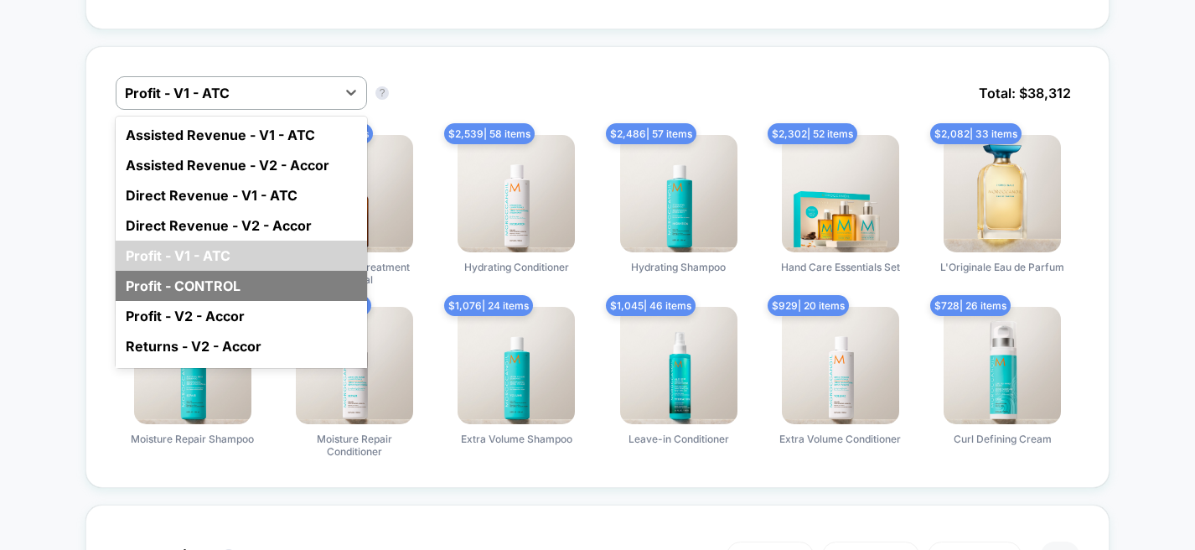
click at [248, 271] on div "Profit - CONTROL" at bounding box center [241, 286] width 251 height 30
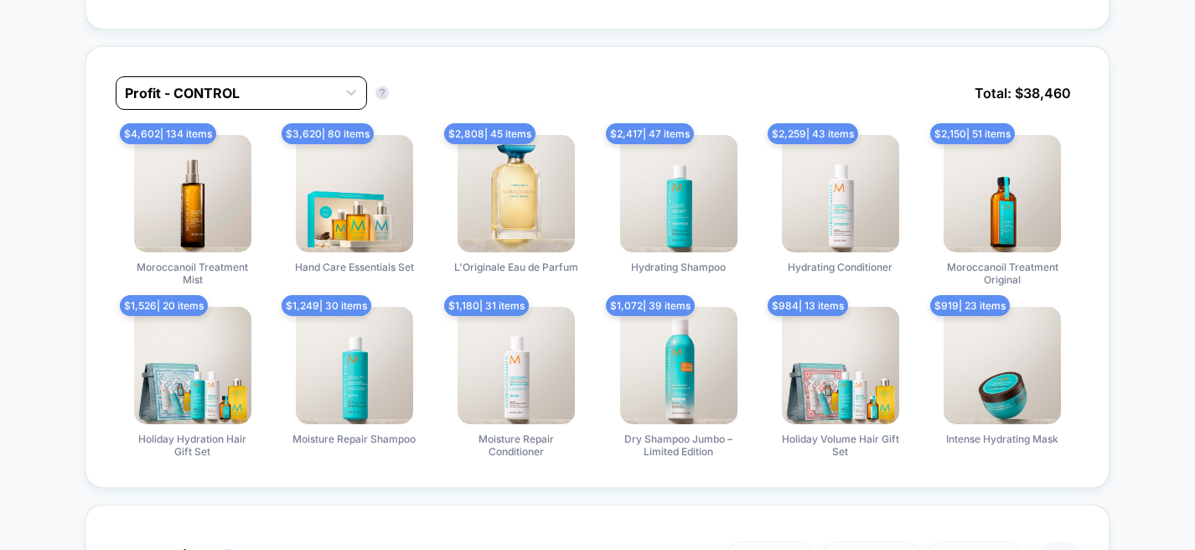
click at [271, 90] on div at bounding box center [226, 93] width 203 height 20
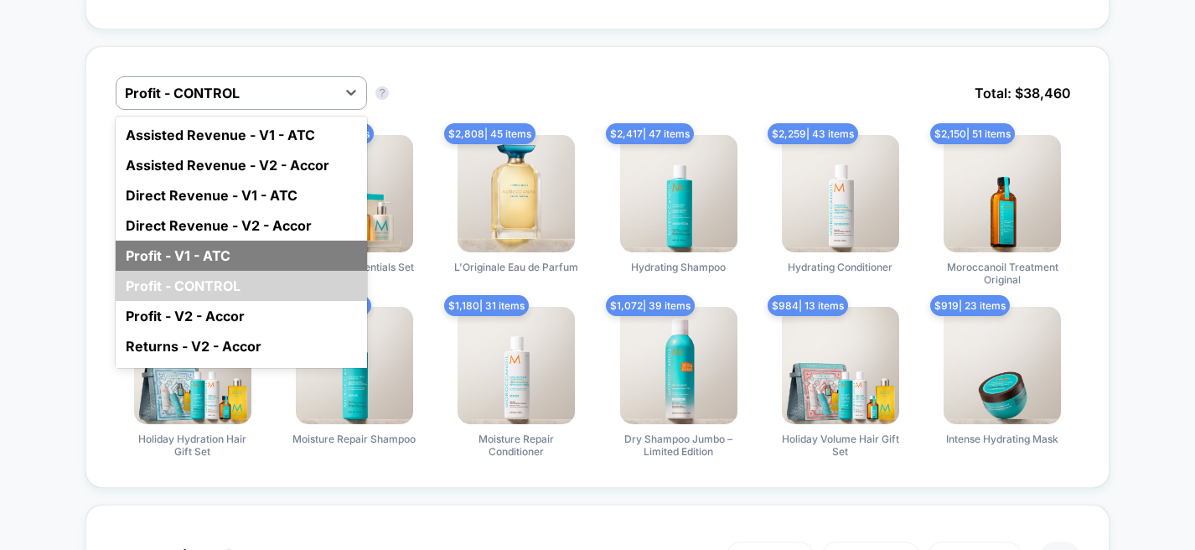
click at [219, 256] on div "Profit - V1 - ATC" at bounding box center [241, 255] width 251 height 30
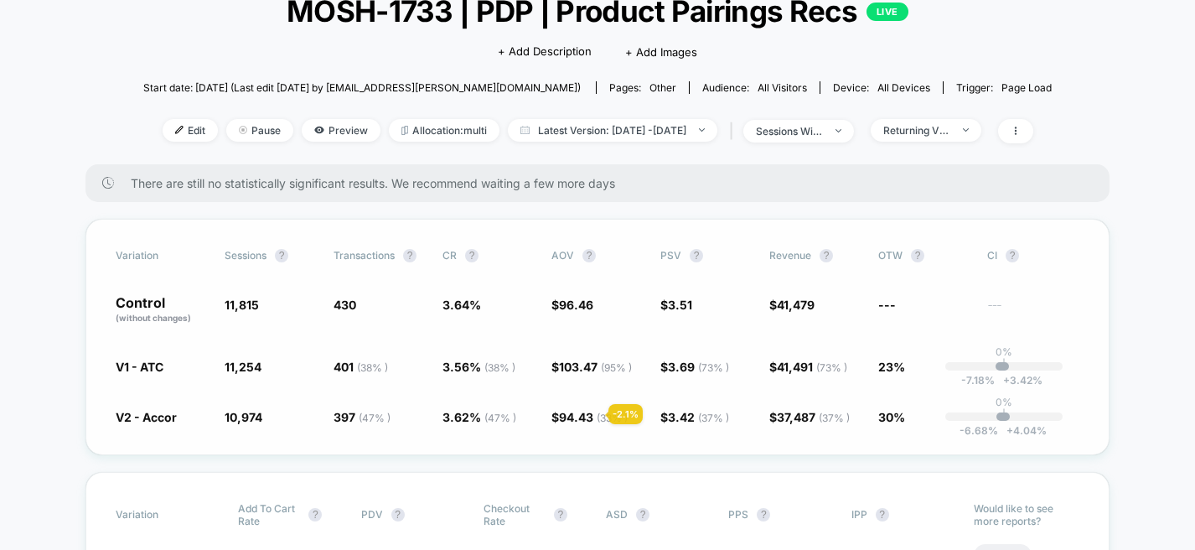
scroll to position [116, 0]
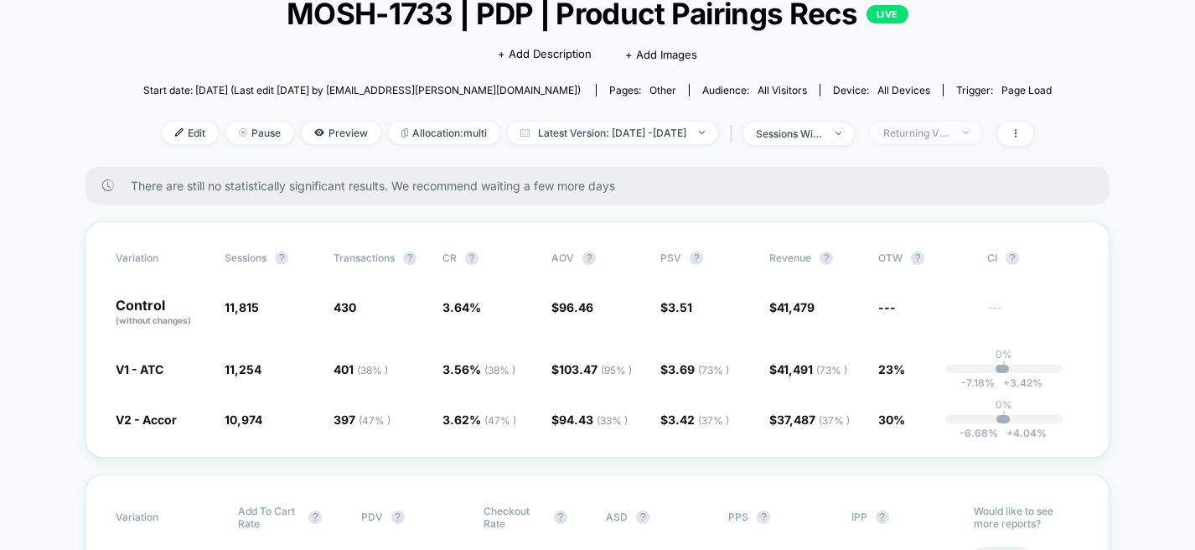
click at [950, 133] on div "Returning Visitors" at bounding box center [916, 133] width 67 height 13
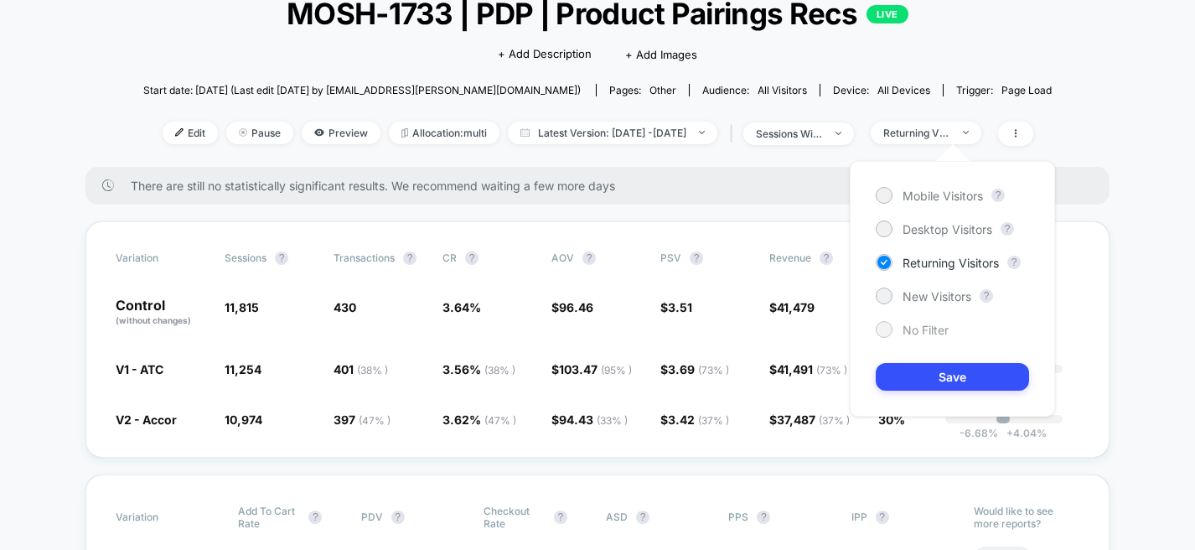
click at [922, 330] on span "No Filter" at bounding box center [925, 330] width 46 height 14
click at [932, 379] on button "Save" at bounding box center [952, 377] width 153 height 28
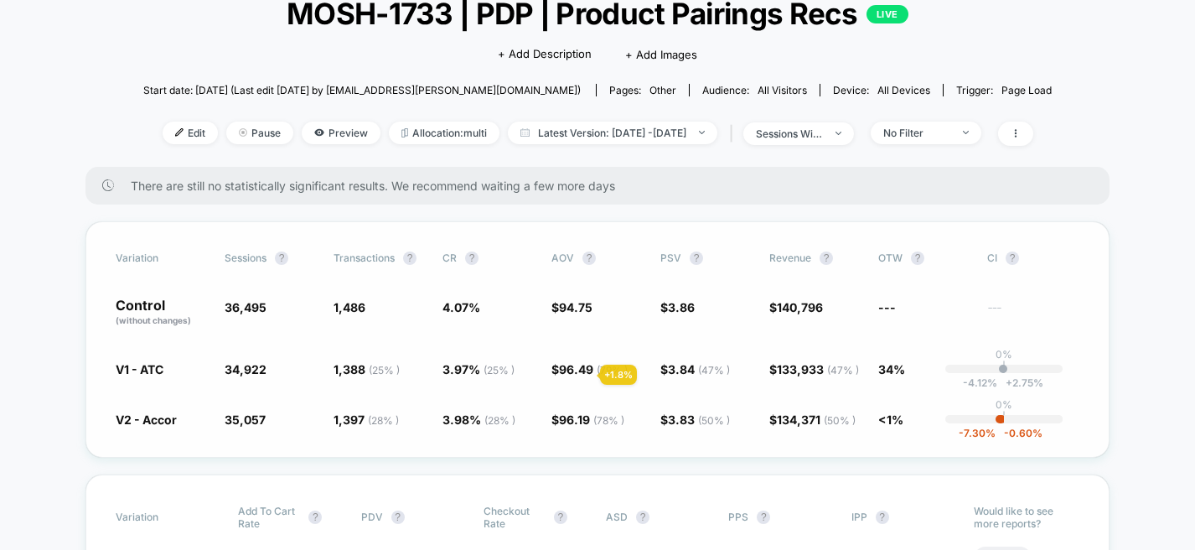
click at [580, 375] on span "96.49 ( 79 % )" at bounding box center [593, 369] width 69 height 14
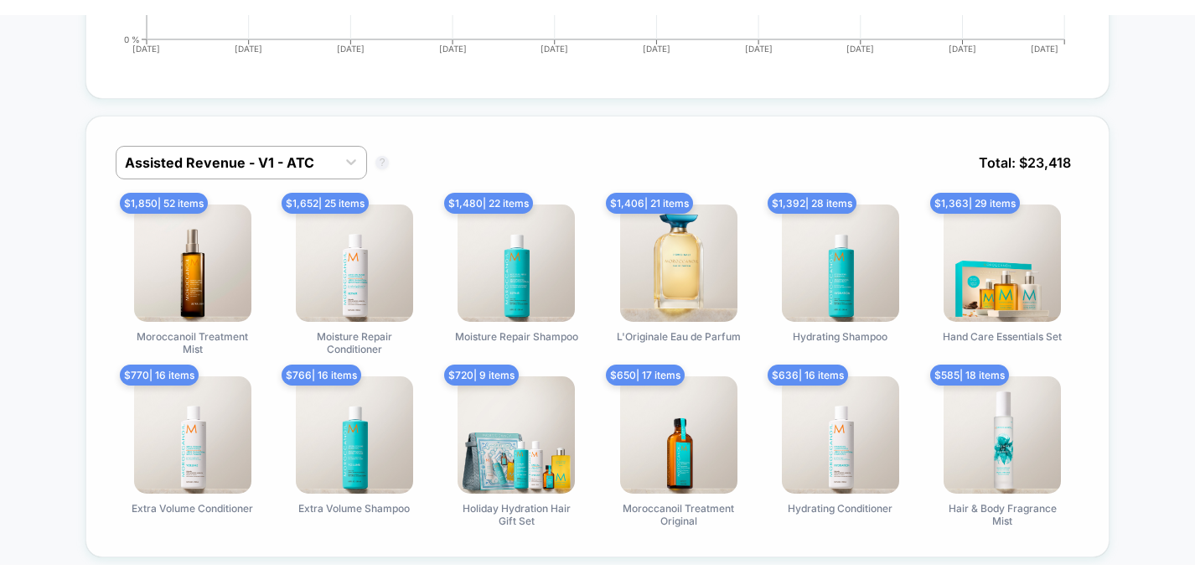
scroll to position [1131, 0]
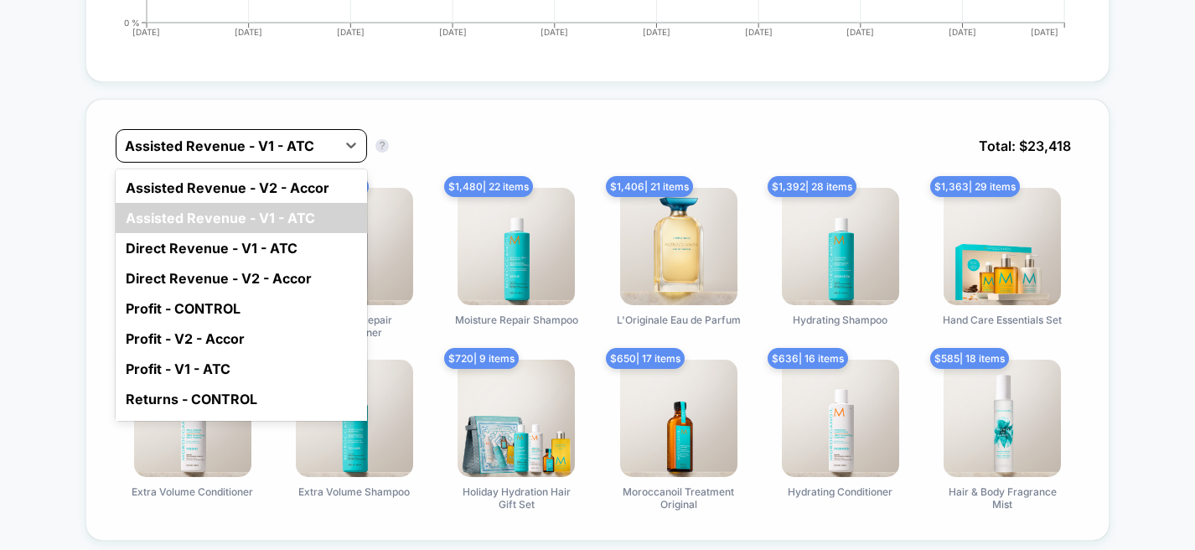
click at [330, 147] on div "Assisted Revenue - V1 - ATC" at bounding box center [226, 145] width 220 height 27
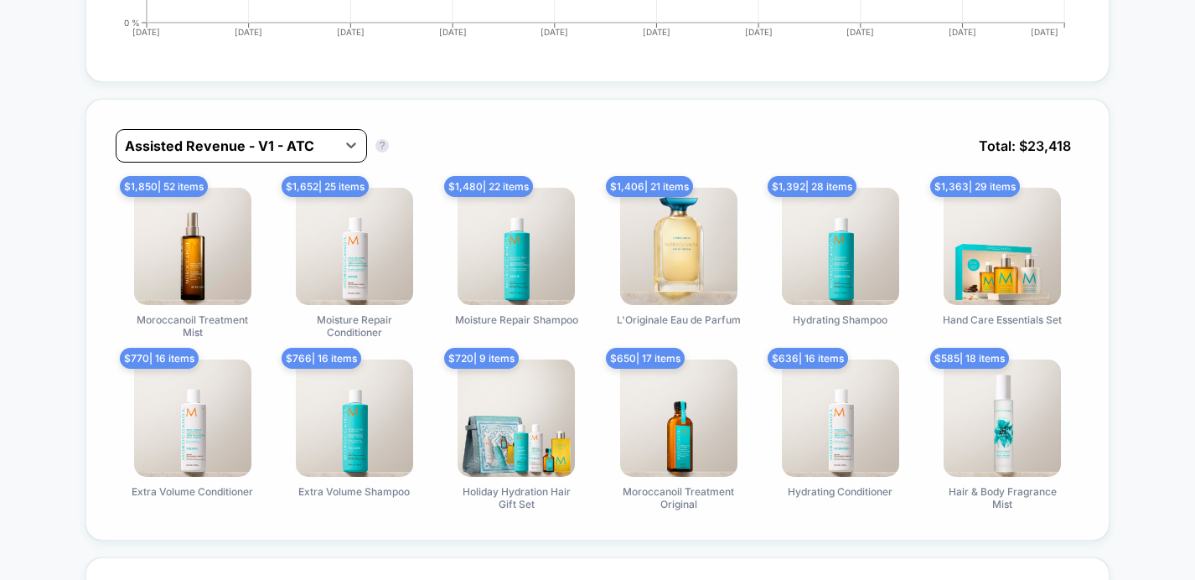
click at [293, 143] on div at bounding box center [226, 146] width 203 height 20
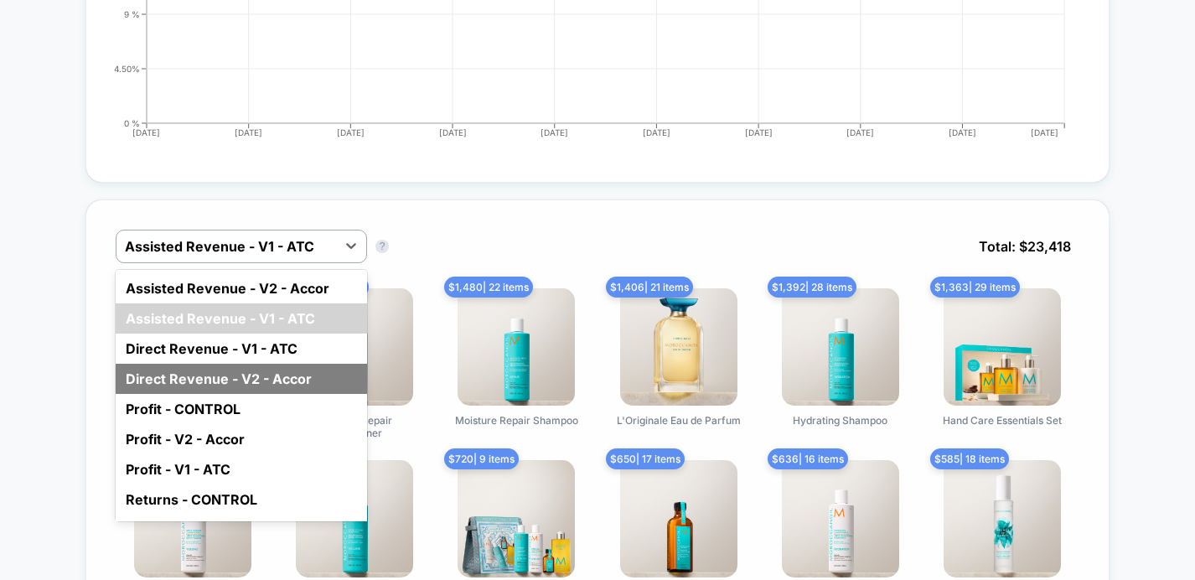
scroll to position [19, 0]
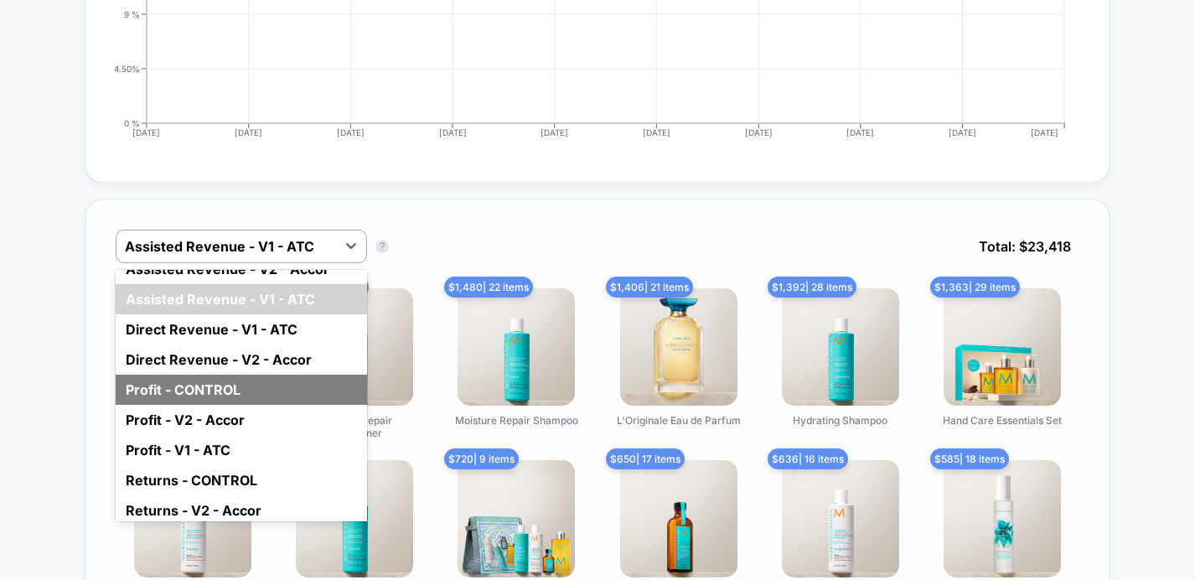
click at [282, 393] on div "Profit - CONTROL" at bounding box center [241, 390] width 251 height 30
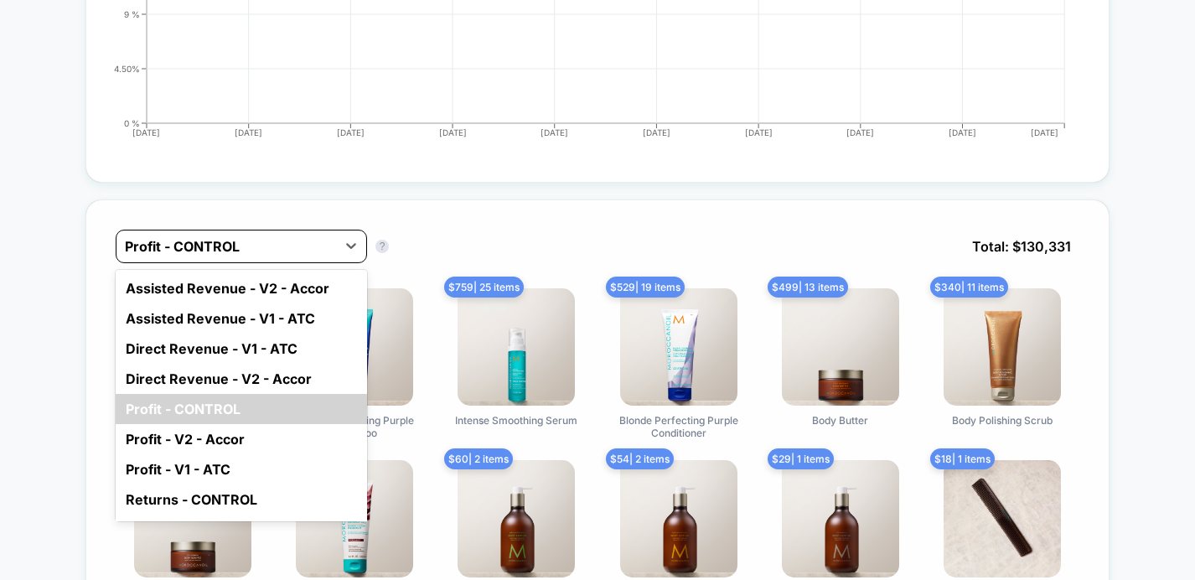
click at [318, 246] on div at bounding box center [226, 246] width 203 height 20
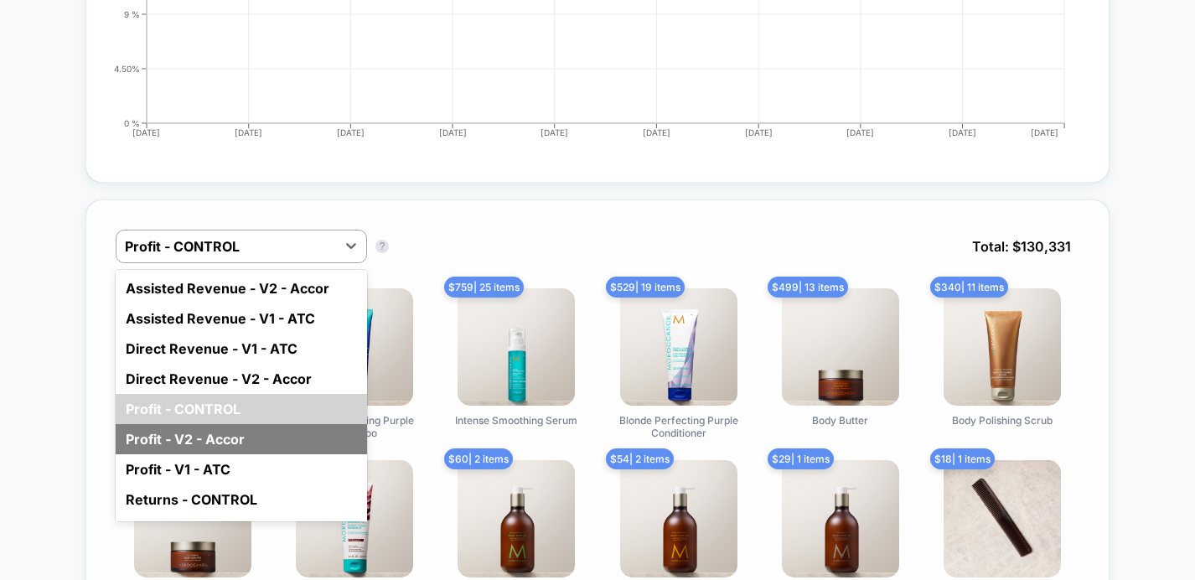
click at [247, 445] on div "Profit - V2 - Accor" at bounding box center [241, 439] width 251 height 30
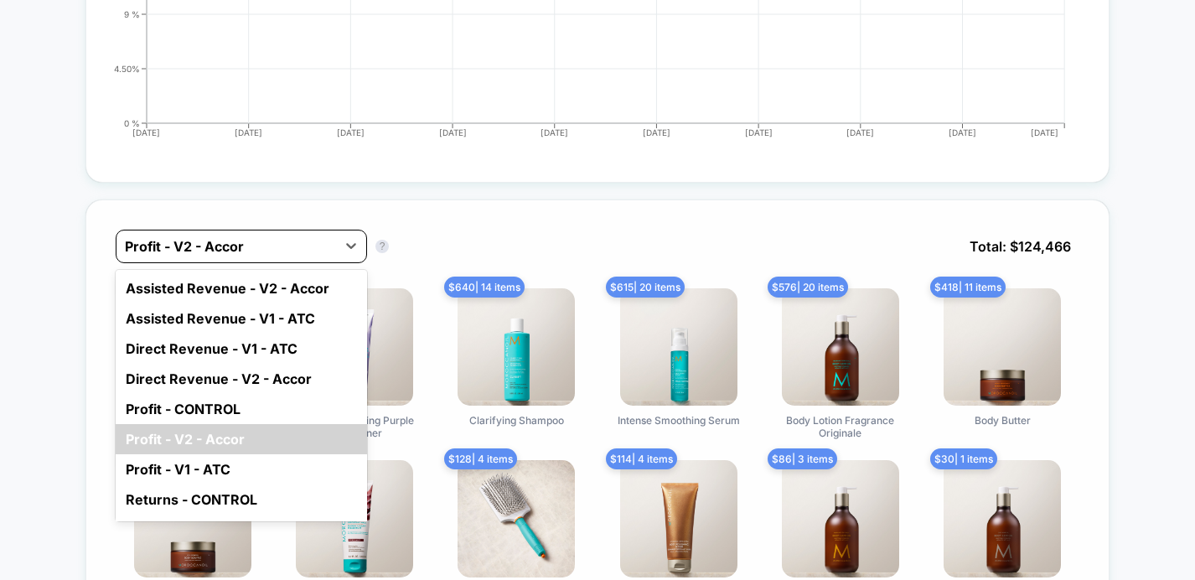
click at [309, 246] on div at bounding box center [226, 246] width 203 height 20
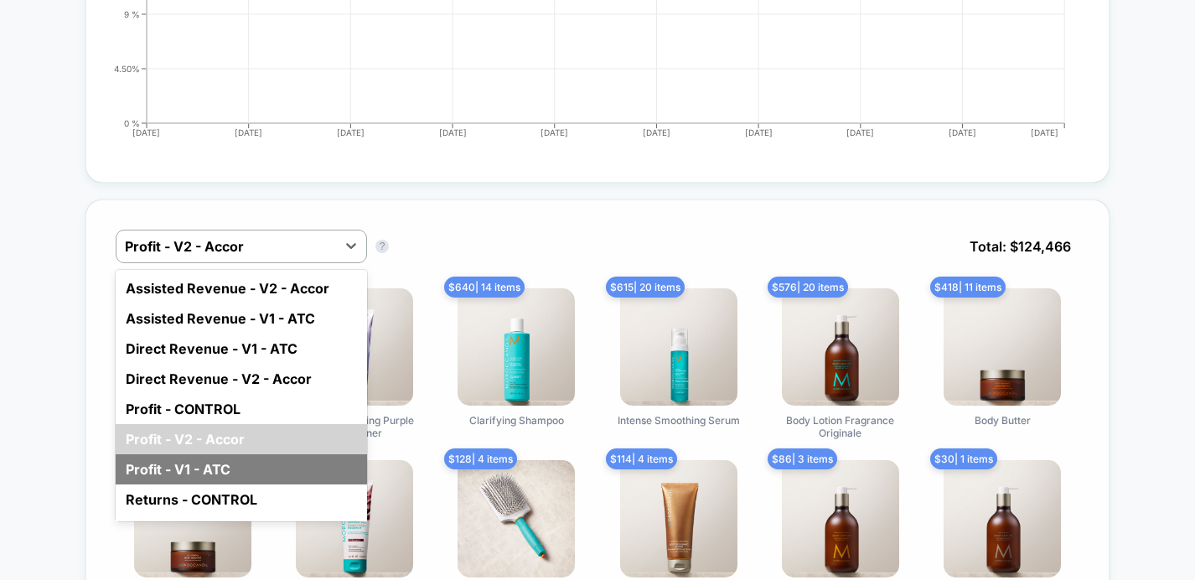
click at [240, 470] on div "Profit - V1 - ATC" at bounding box center [241, 469] width 251 height 30
